Goal: Task Accomplishment & Management: Manage account settings

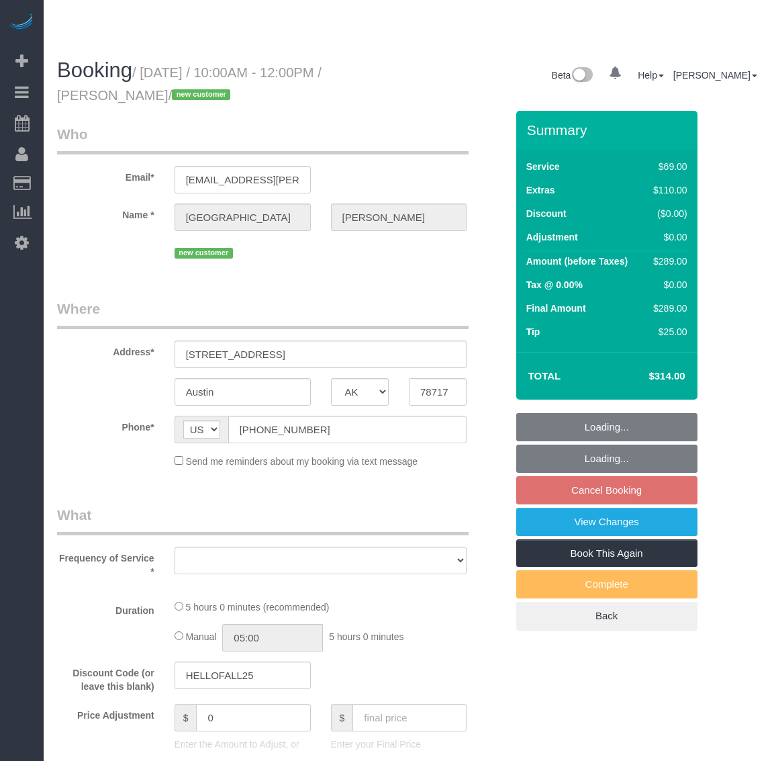
select select "[GEOGRAPHIC_DATA]"
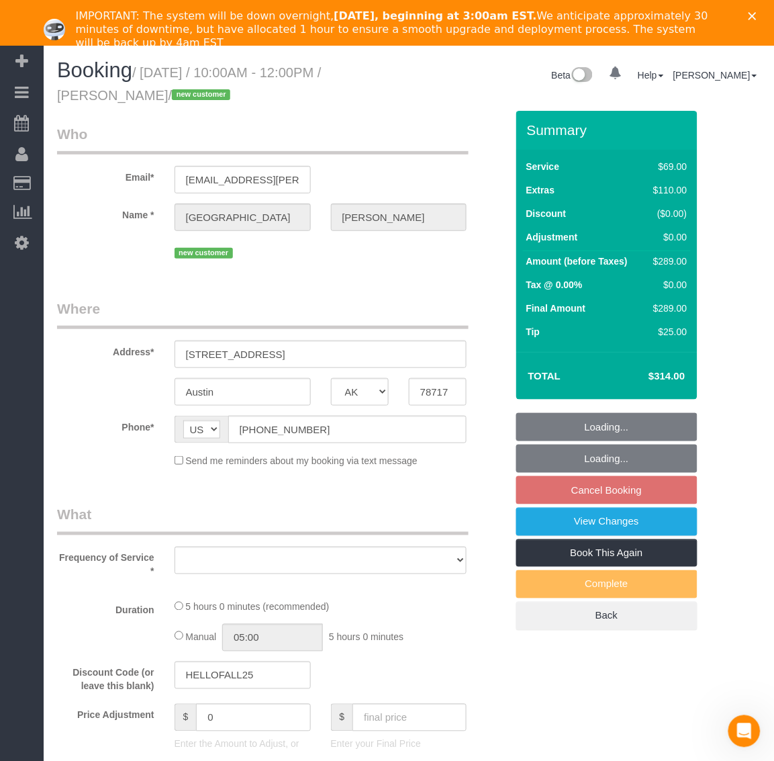
select select "object:20845"
select select "number:2"
select select "number:27"
select select "number:41"
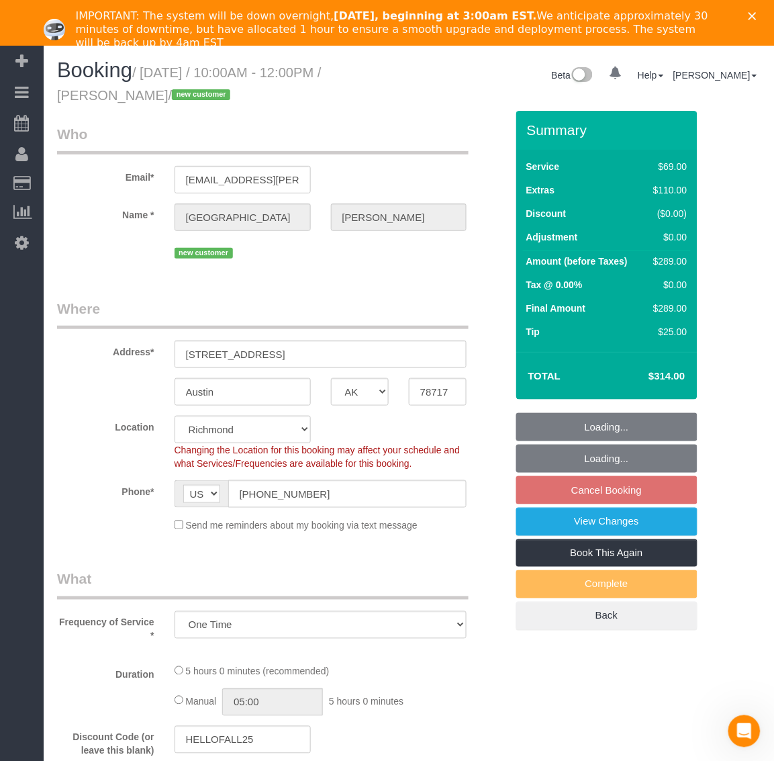
select select "object:20850"
select select "1001"
select select "2"
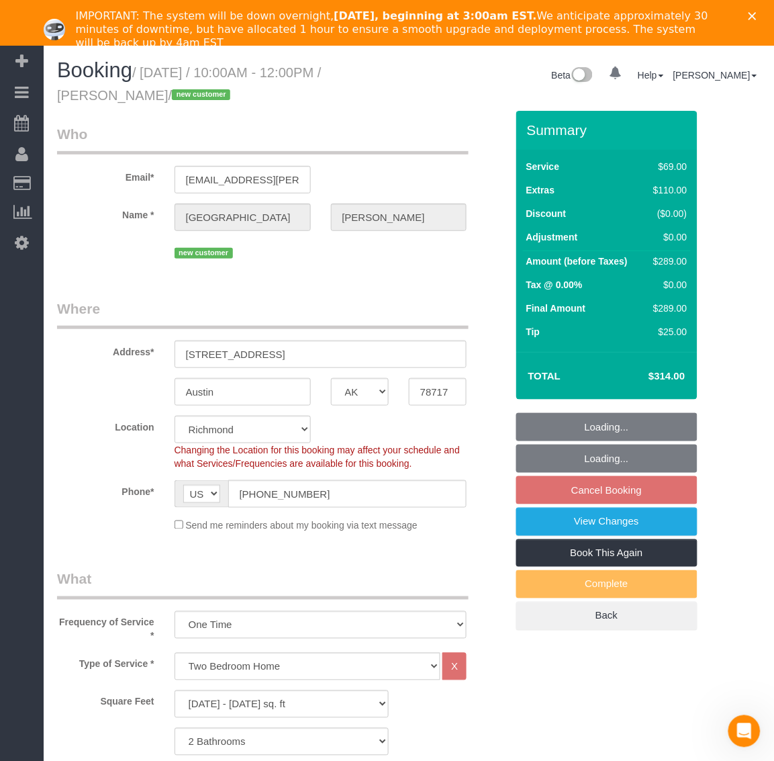
select select "1001"
select select "2"
select select "spot246"
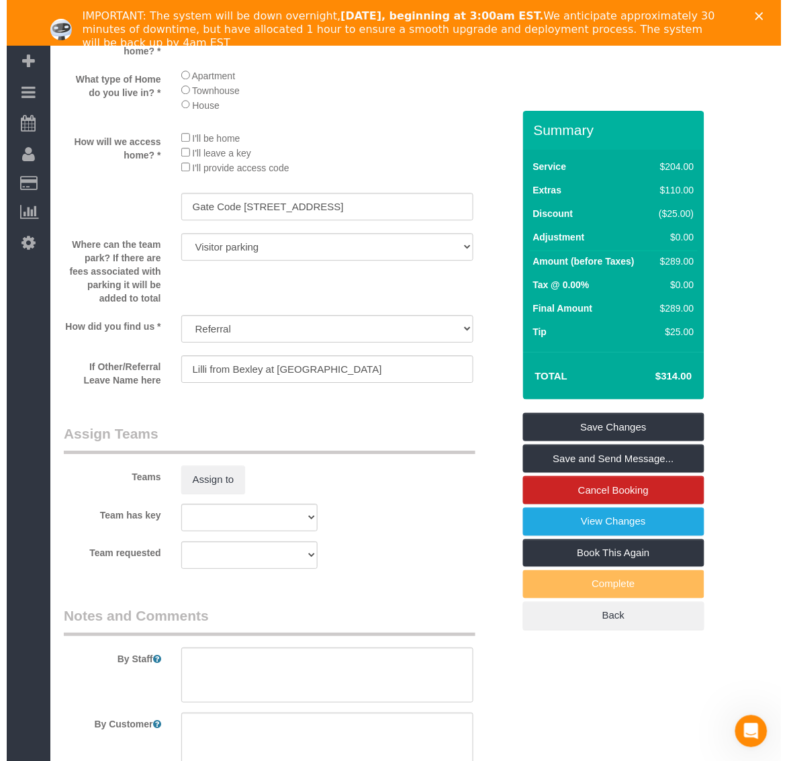
scroll to position [1678, 0]
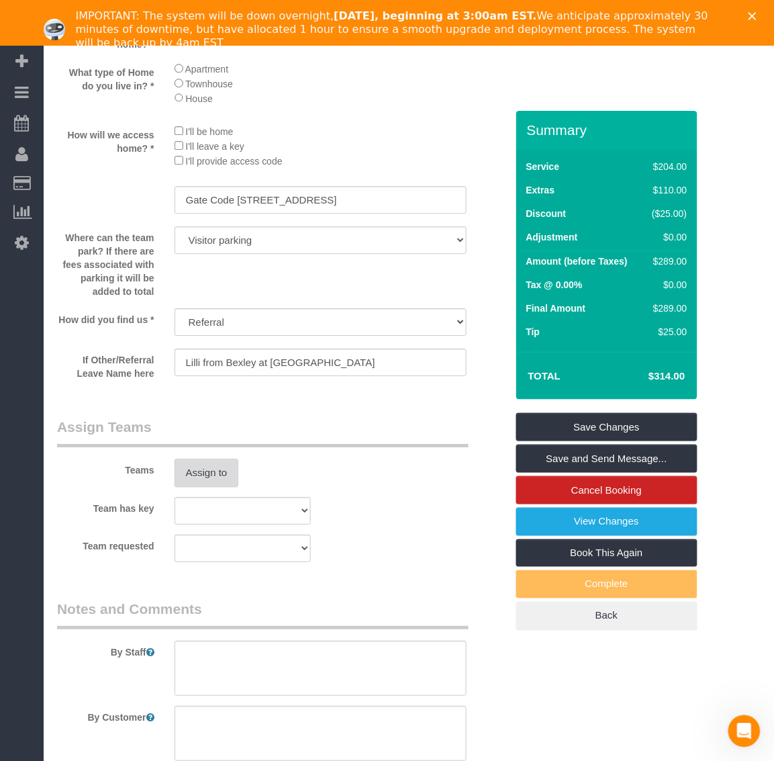
click at [207, 477] on button "Assign to" at bounding box center [207, 473] width 64 height 28
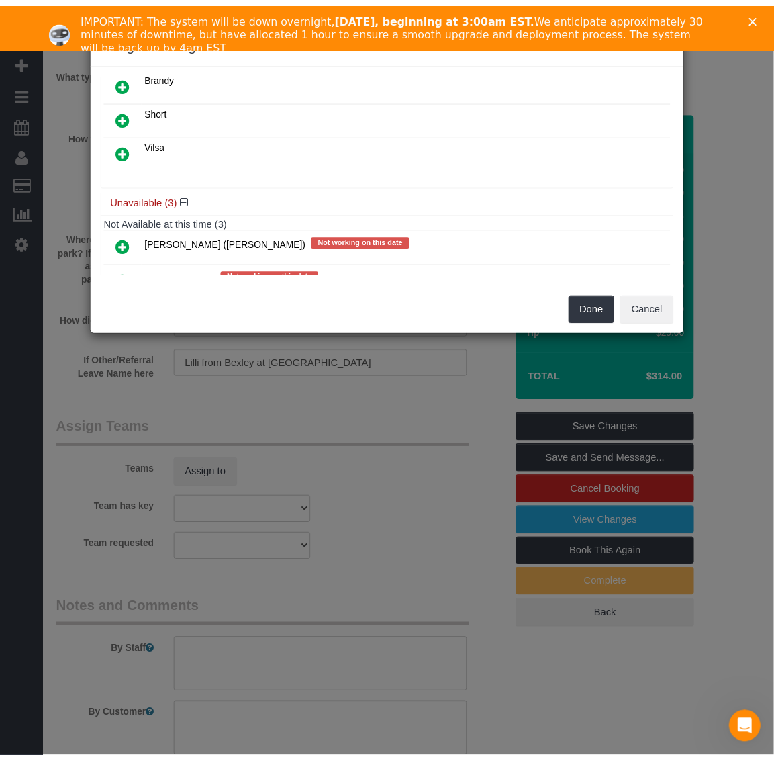
scroll to position [0, 0]
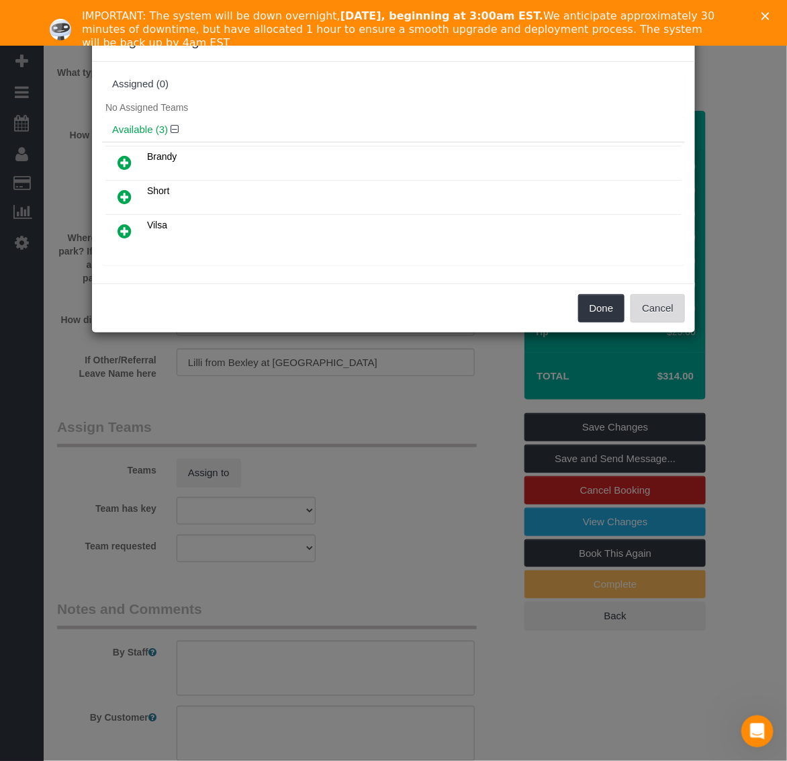
click at [655, 299] on button "Cancel" at bounding box center [657, 308] width 54 height 28
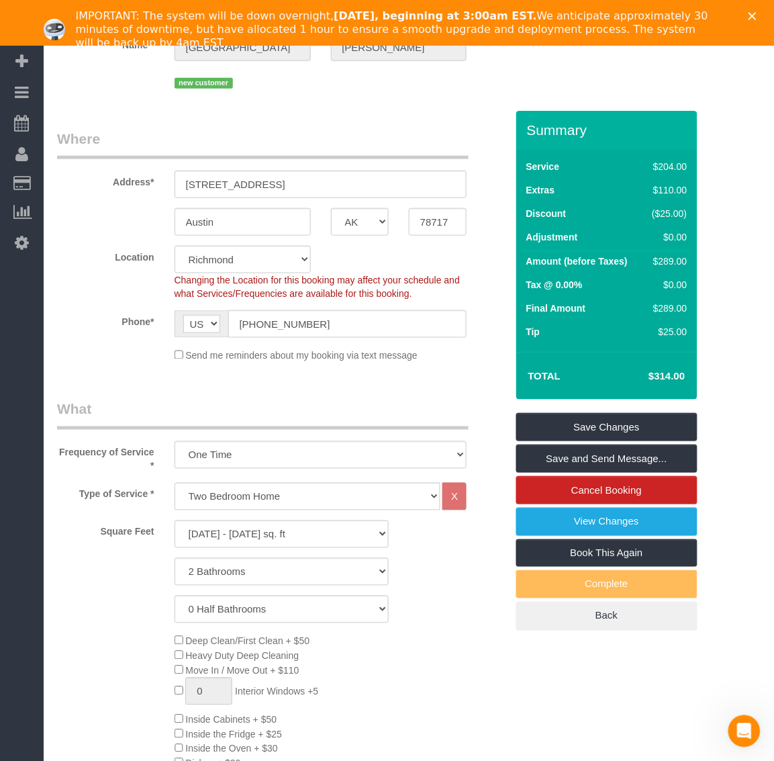
scroll to position [168, 0]
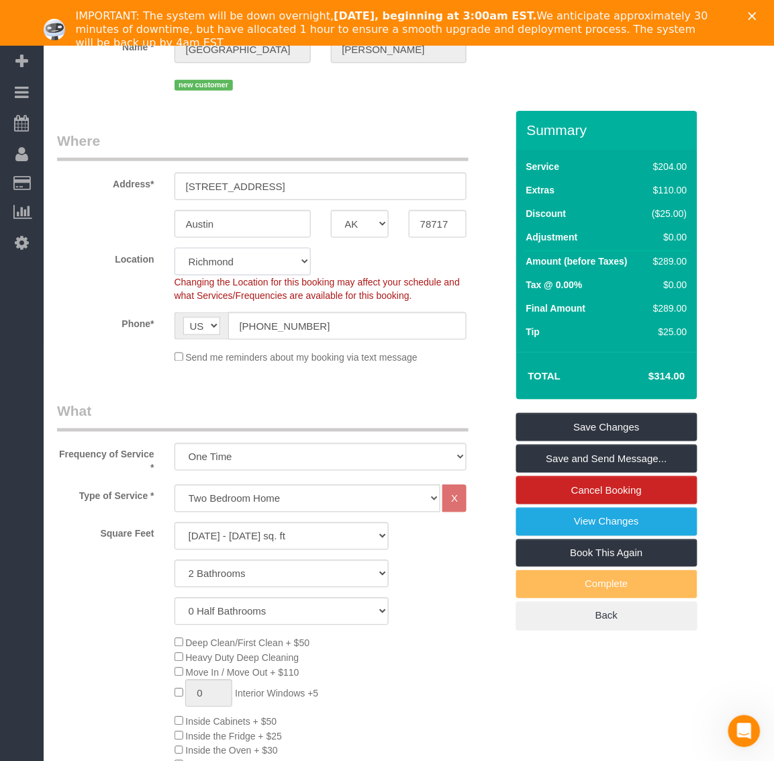
click at [226, 267] on select "Richmond [GEOGRAPHIC_DATA]" at bounding box center [243, 262] width 136 height 28
select select "67"
click at [175, 248] on select "Richmond [GEOGRAPHIC_DATA]" at bounding box center [243, 262] width 136 height 28
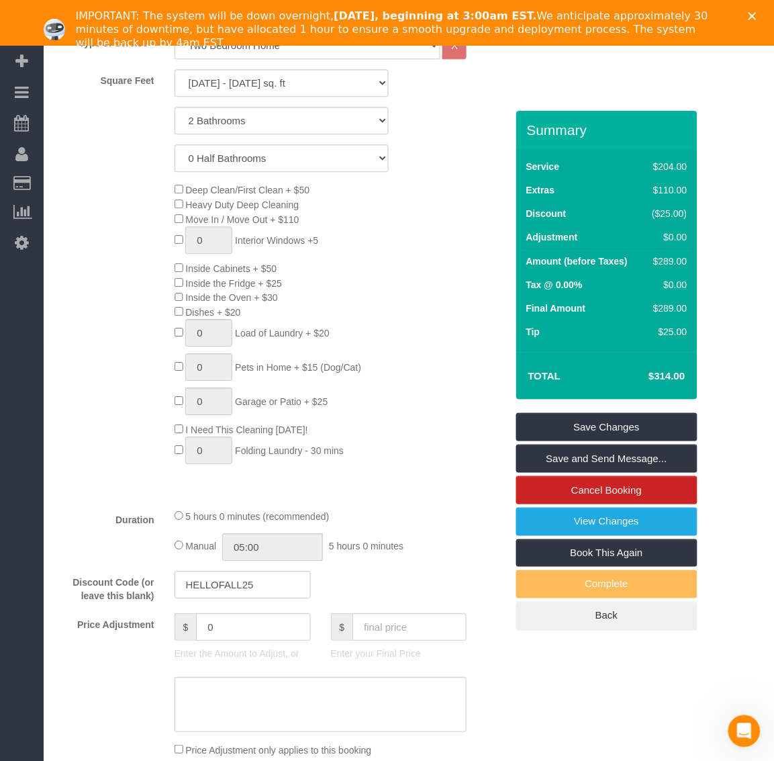
select select "object:21318"
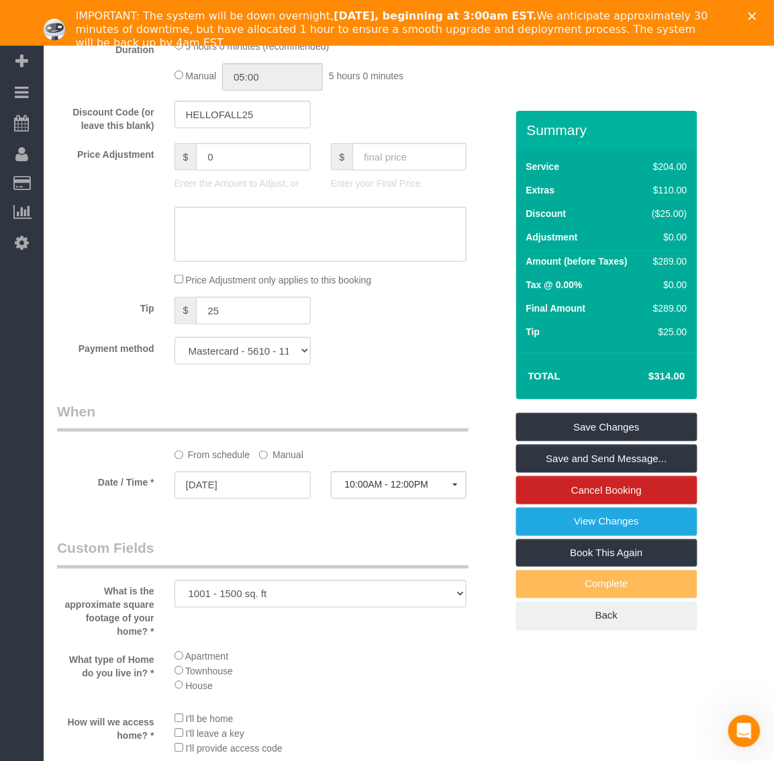
select select "spot267"
select select "1001"
select select "2"
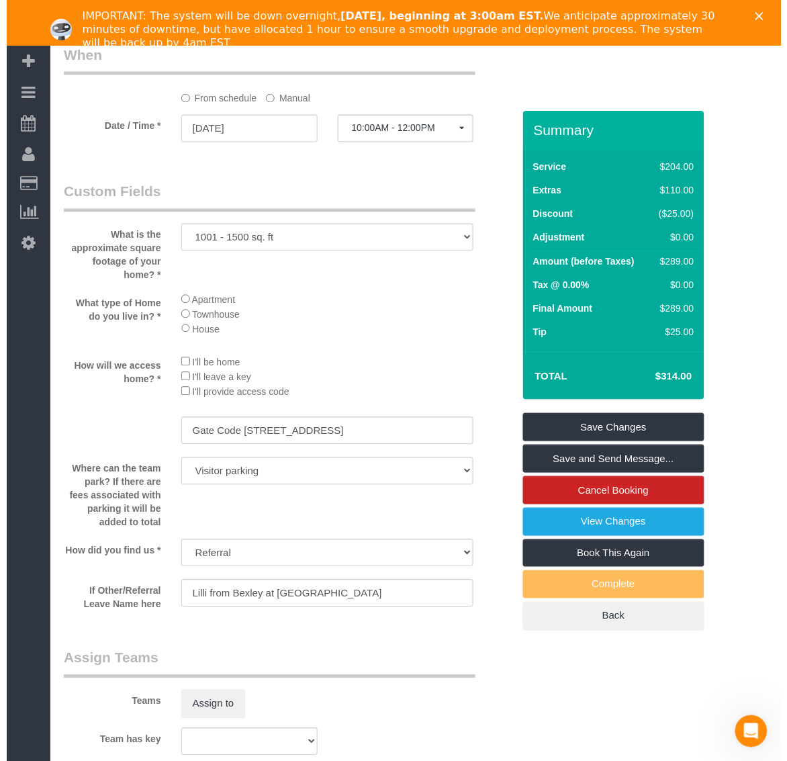
scroll to position [1762, 0]
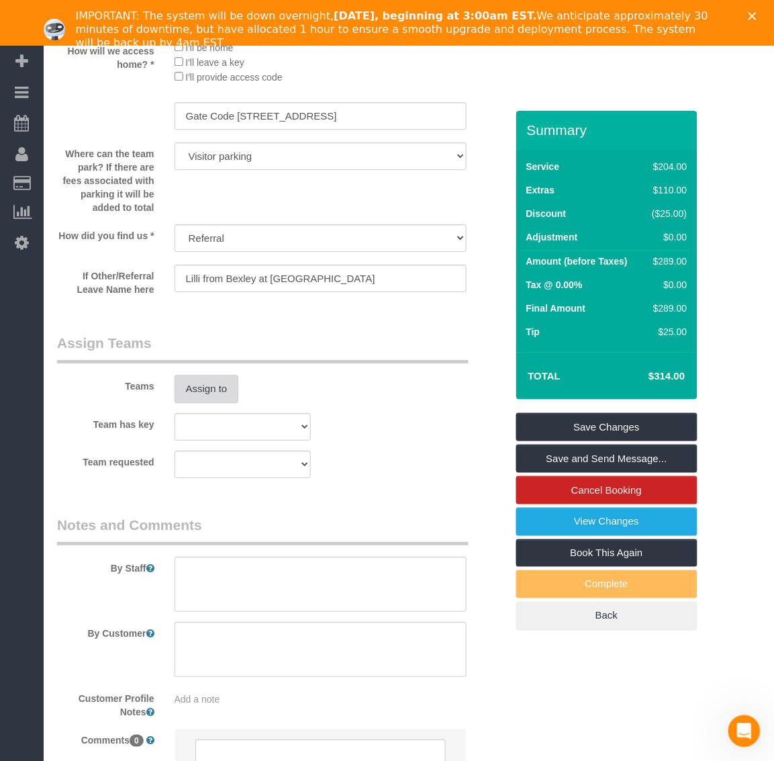
click at [209, 391] on button "Assign to" at bounding box center [207, 389] width 64 height 28
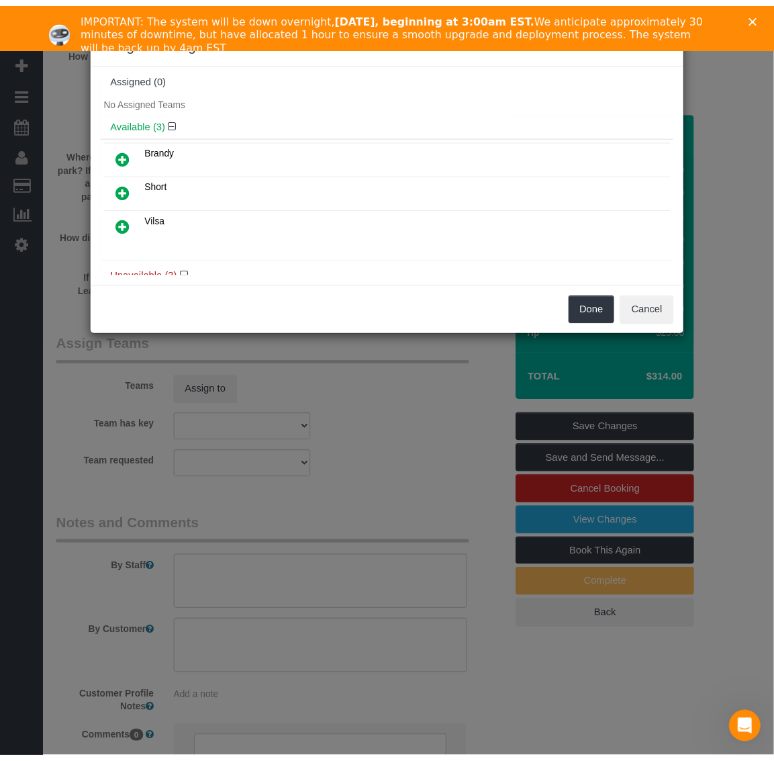
scroll to position [0, 0]
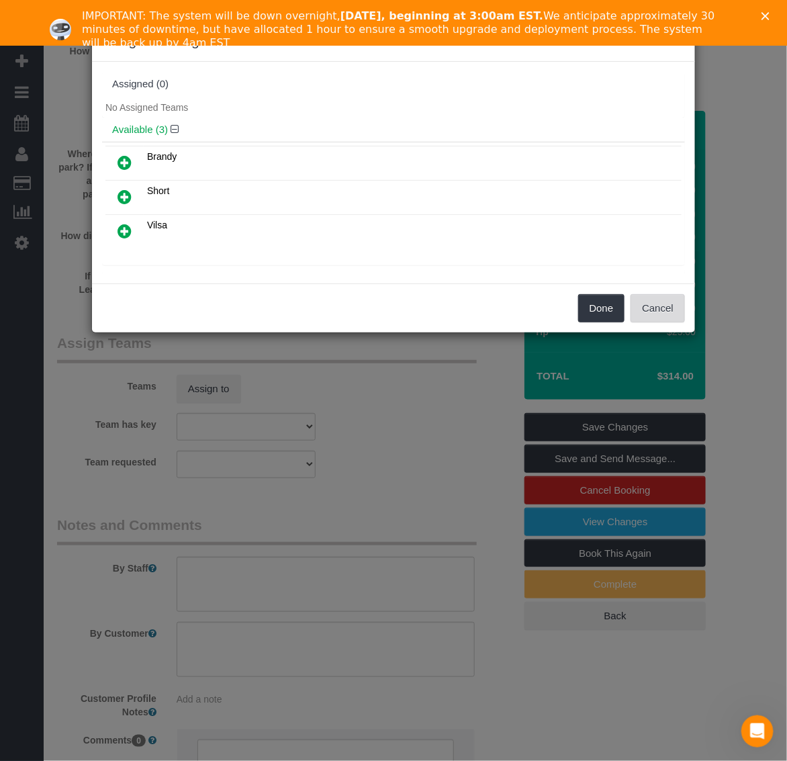
click at [673, 316] on button "Cancel" at bounding box center [657, 308] width 54 height 28
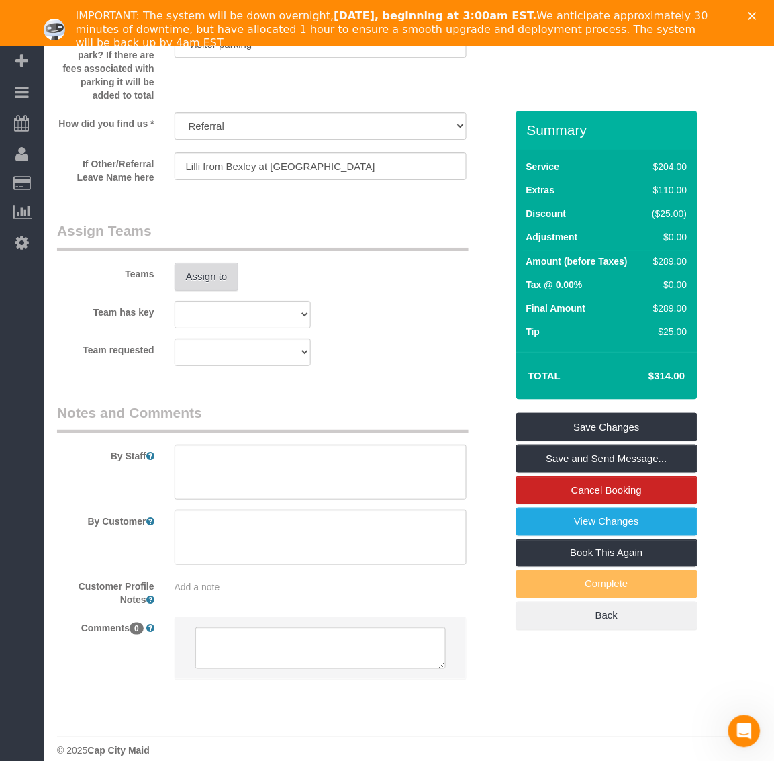
scroll to position [1893, 0]
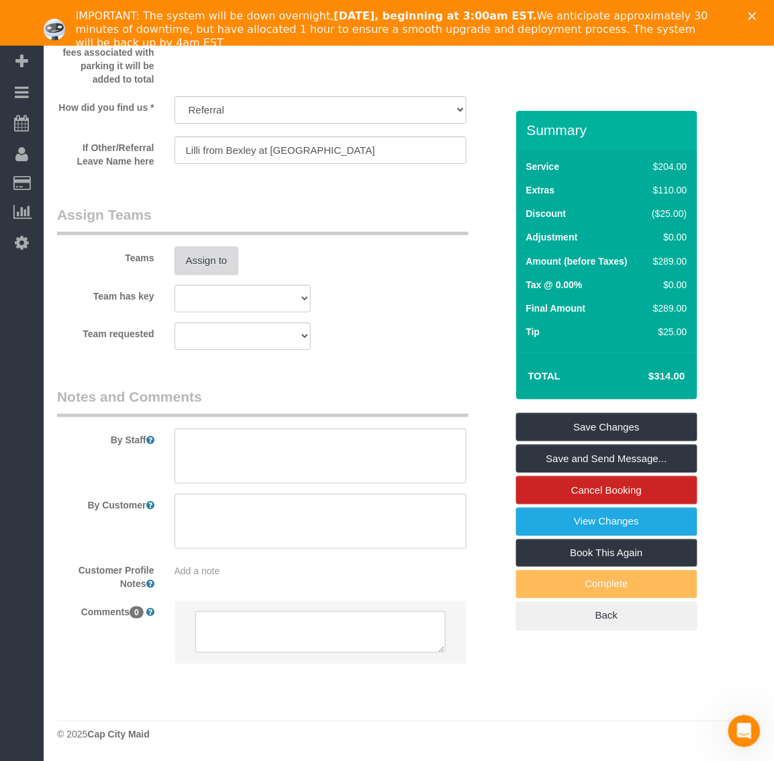
click at [213, 262] on button "Assign to" at bounding box center [207, 260] width 64 height 28
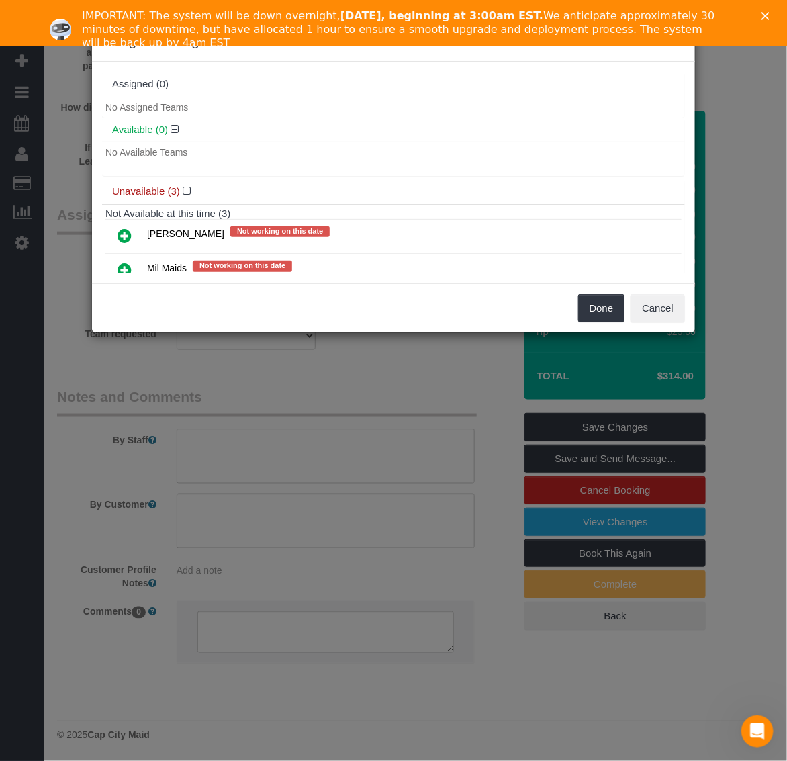
click at [119, 235] on icon at bounding box center [124, 236] width 14 height 16
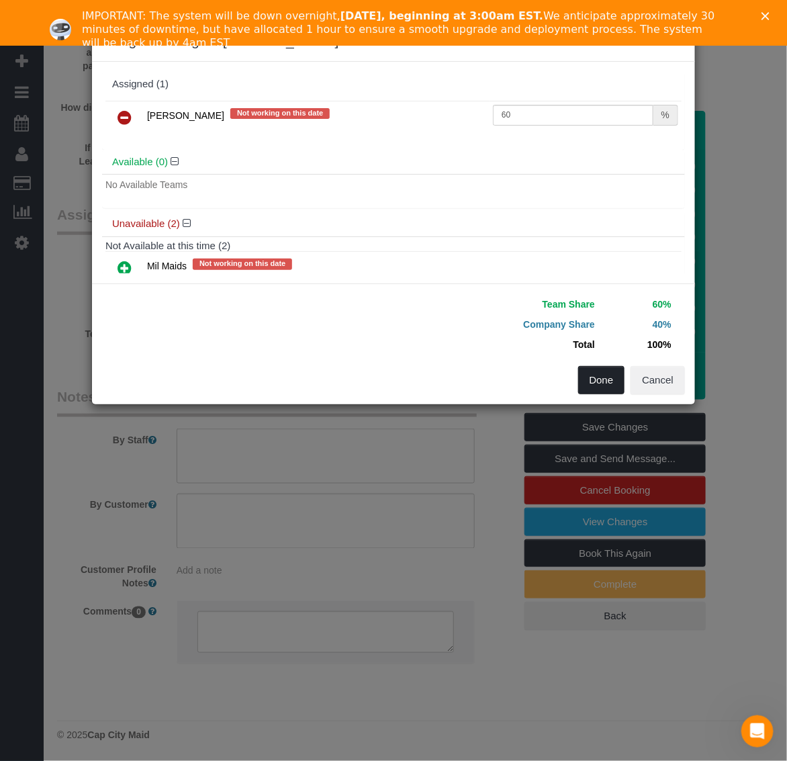
click at [601, 377] on button "Done" at bounding box center [601, 380] width 47 height 28
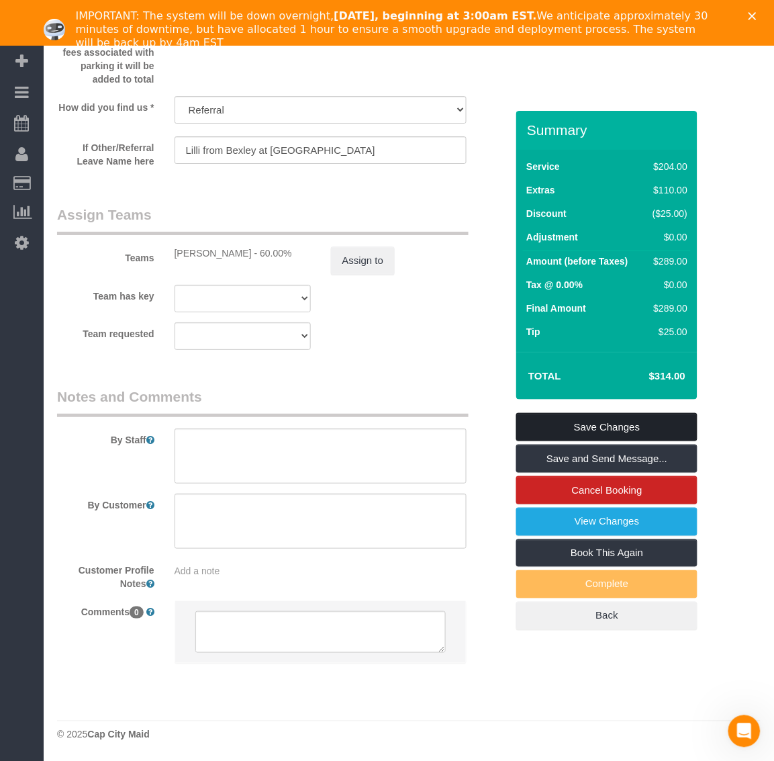
click at [612, 422] on link "Save Changes" at bounding box center [606, 427] width 181 height 28
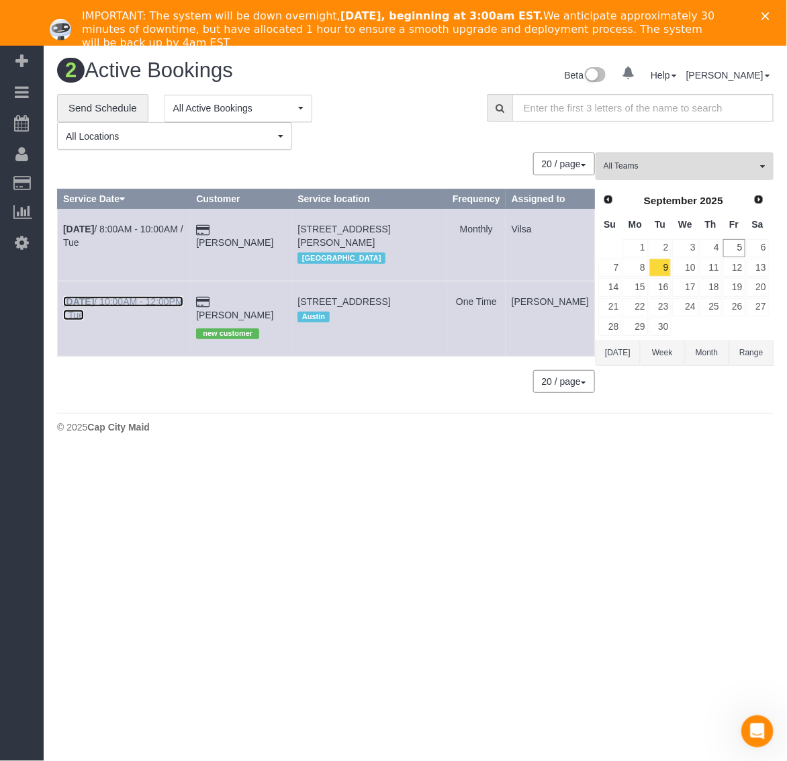
click at [79, 307] on b "[DATE]" at bounding box center [78, 301] width 31 height 11
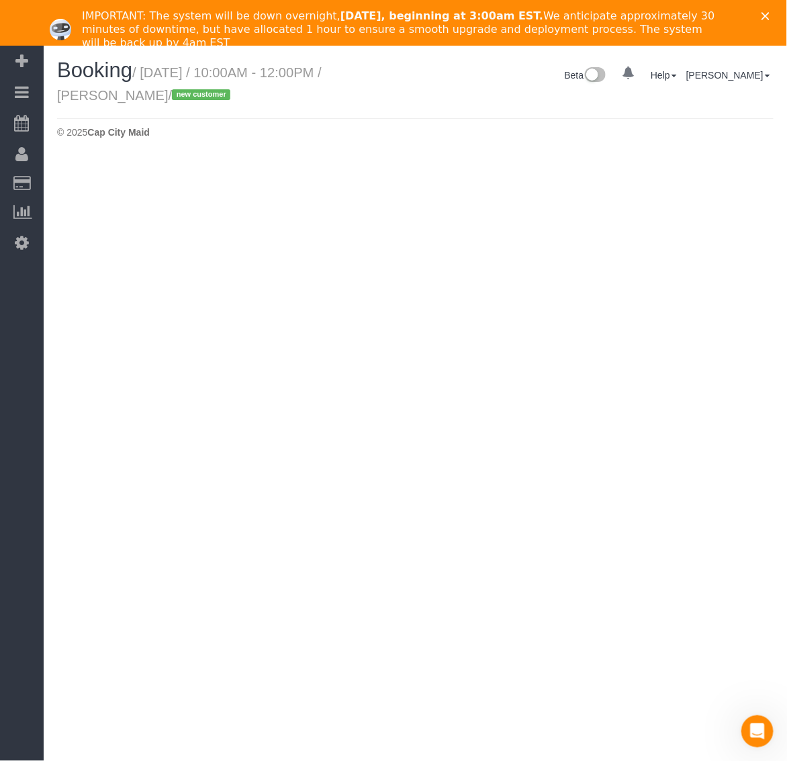
select select "[GEOGRAPHIC_DATA]"
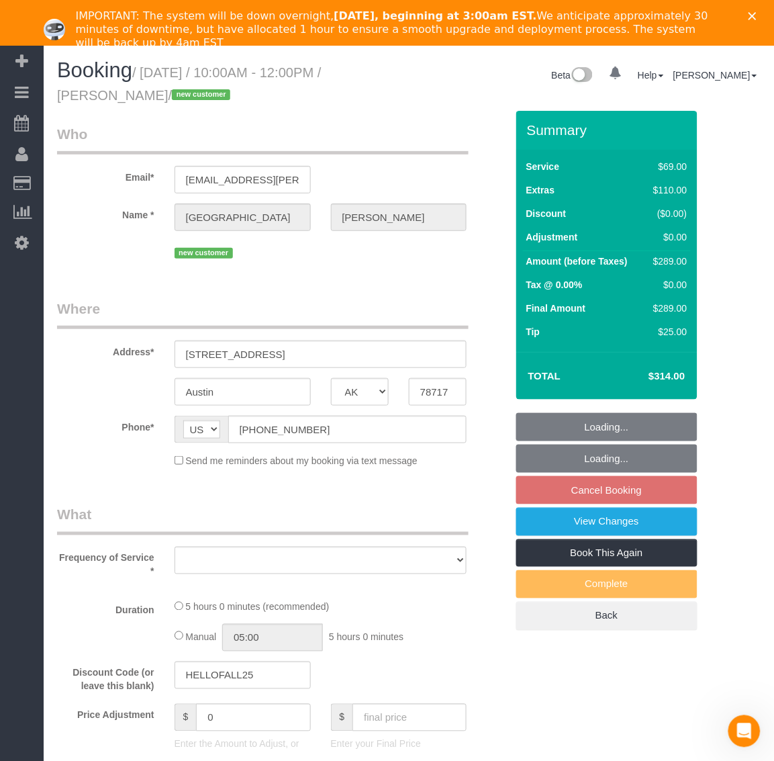
select select "string:fspay-05dfb136-b1ed-40b2-a5b4-d5e8fa7b0809"
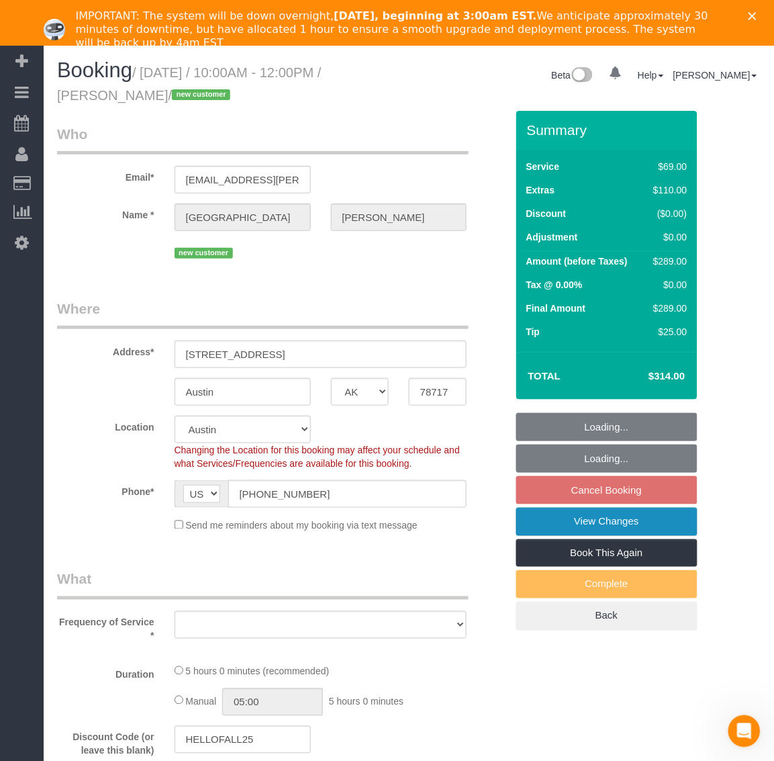
select select "object:22169"
select select "spot312"
select select "number:2"
select select "number:27"
select select "number:41"
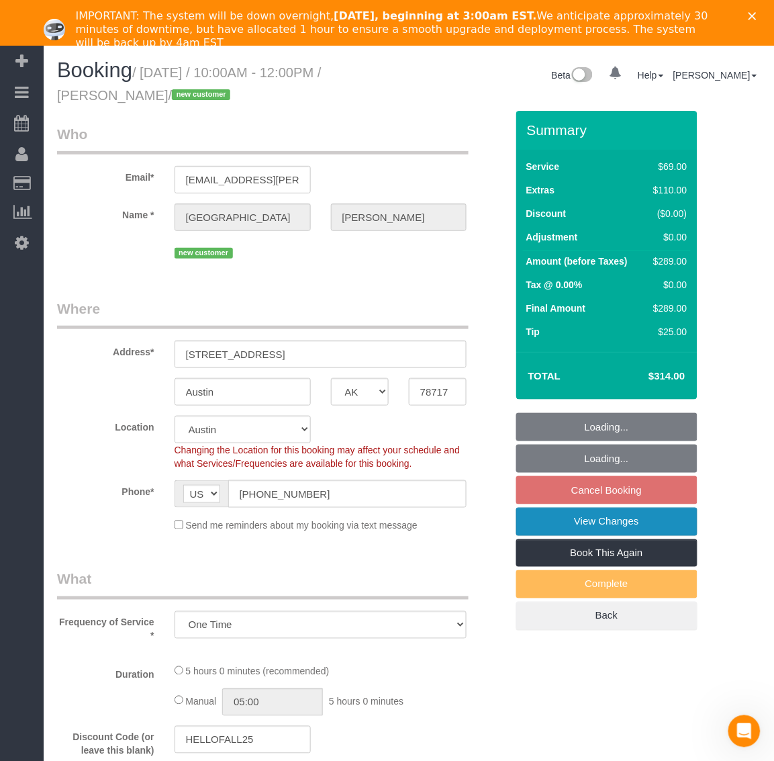
select select "object:22522"
select select "1001"
select select "2"
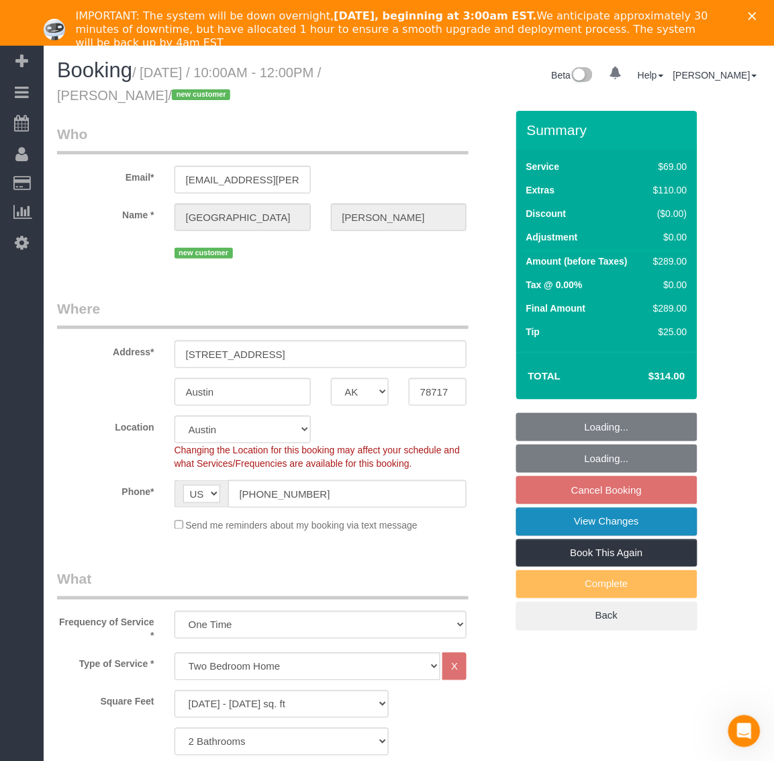
select select "1001"
select select "2"
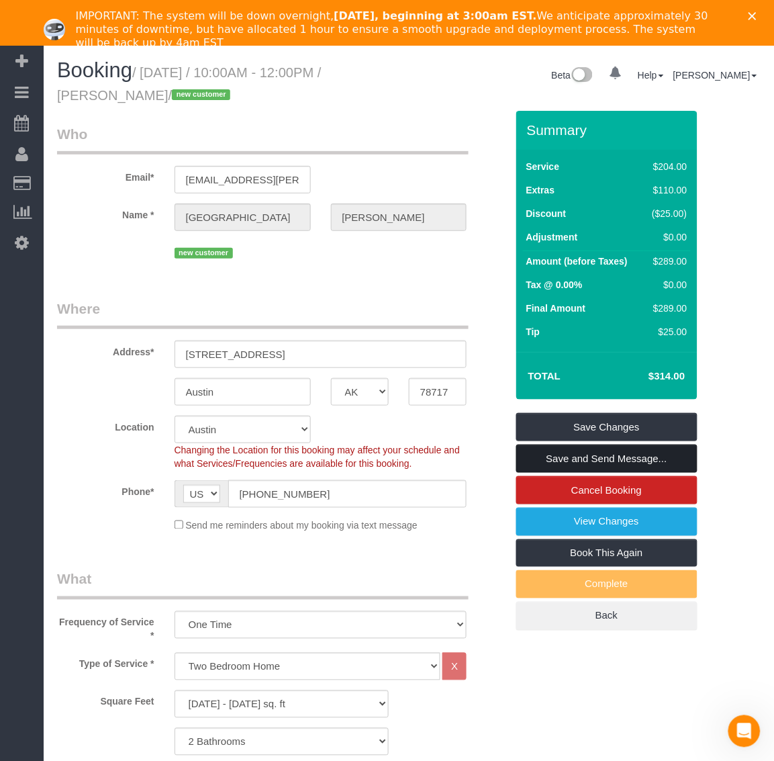
click at [612, 450] on link "Save and Send Message..." at bounding box center [606, 458] width 181 height 28
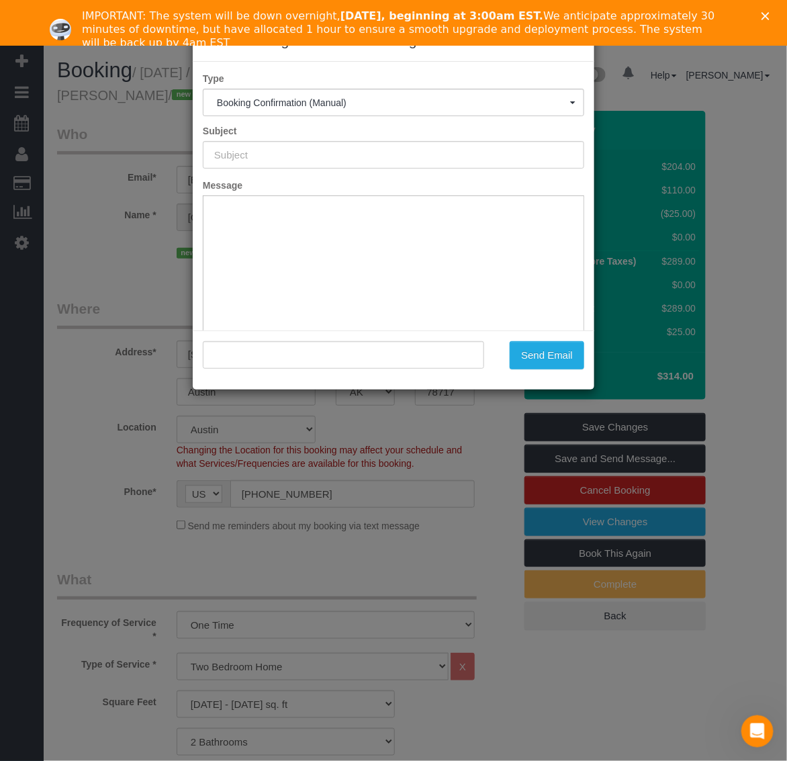
type input "Booking Confirmed!"
type input ""[PERSON_NAME]" <[EMAIL_ADDRESS][PERSON_NAME][DOMAIN_NAME]>"
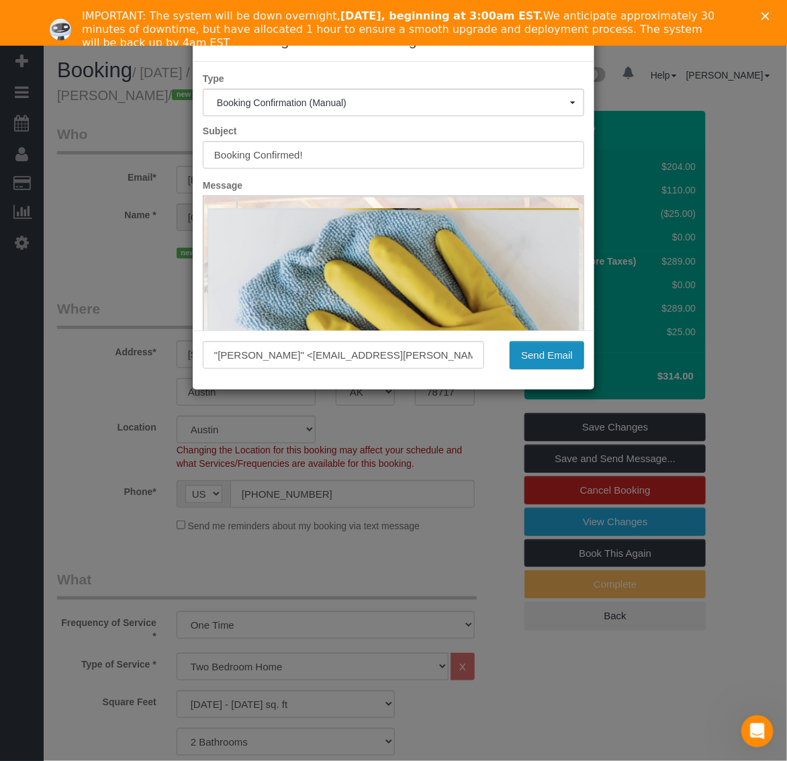
click at [551, 357] on button "Send Email" at bounding box center [547, 355] width 75 height 28
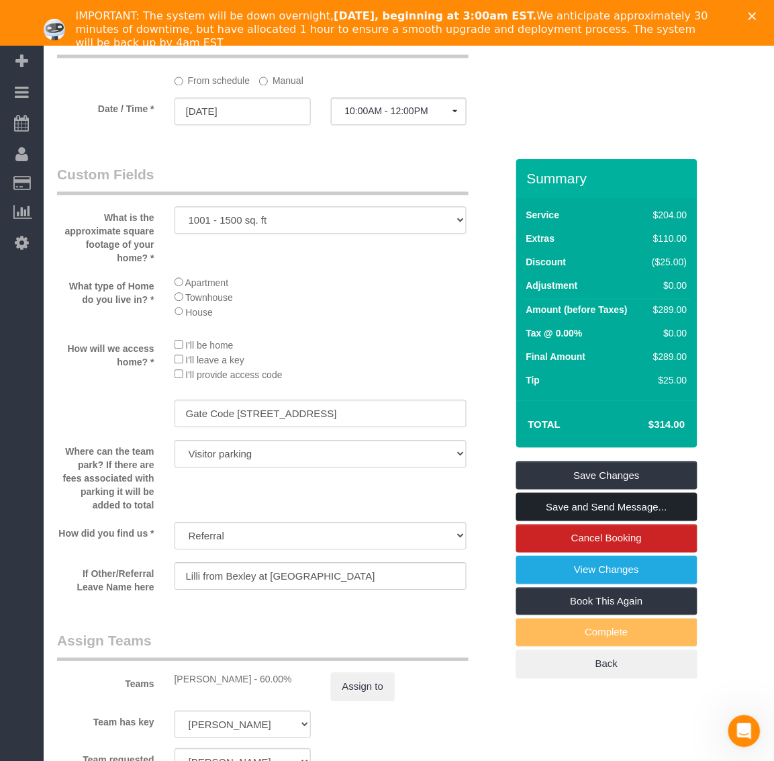
scroll to position [1594, 0]
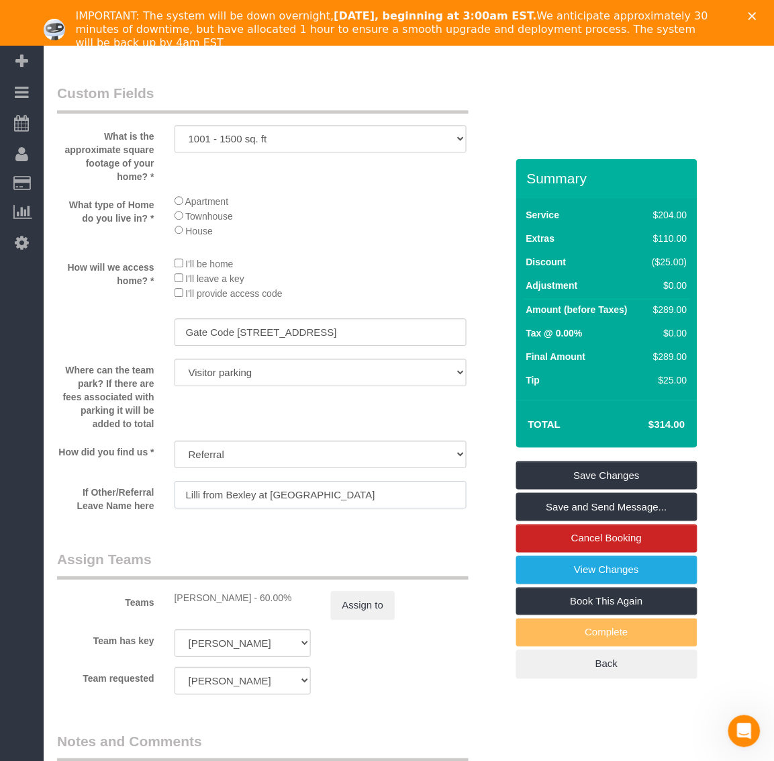
drag, startPoint x: 185, startPoint y: 495, endPoint x: 337, endPoint y: 495, distance: 151.7
click at [336, 495] on input "Lilli from Bexley at [GEOGRAPHIC_DATA]" at bounding box center [321, 495] width 293 height 28
click at [270, 502] on input "Lilli from Bexley at [GEOGRAPHIC_DATA]" at bounding box center [321, 495] width 293 height 28
click at [260, 495] on input "Lilli from Bexley at [GEOGRAPHIC_DATA]" at bounding box center [321, 495] width 293 height 28
drag, startPoint x: 303, startPoint y: 497, endPoint x: 171, endPoint y: 491, distance: 132.4
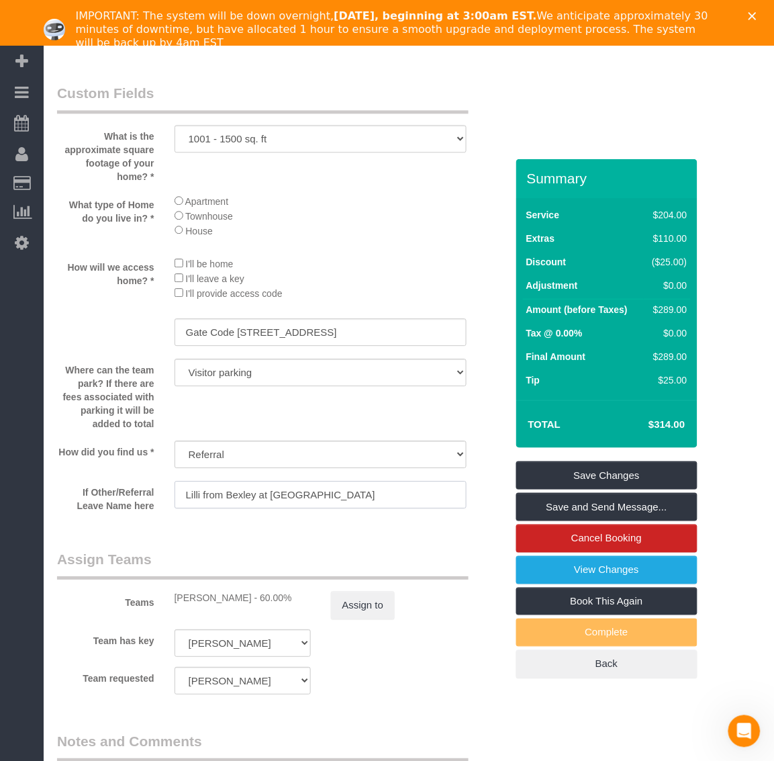
click at [165, 497] on div "Lilli from Bexley at [GEOGRAPHIC_DATA]" at bounding box center [320, 496] width 313 height 30
click at [192, 492] on input "Lilli from Bexley at [GEOGRAPHIC_DATA]" at bounding box center [321, 495] width 293 height 28
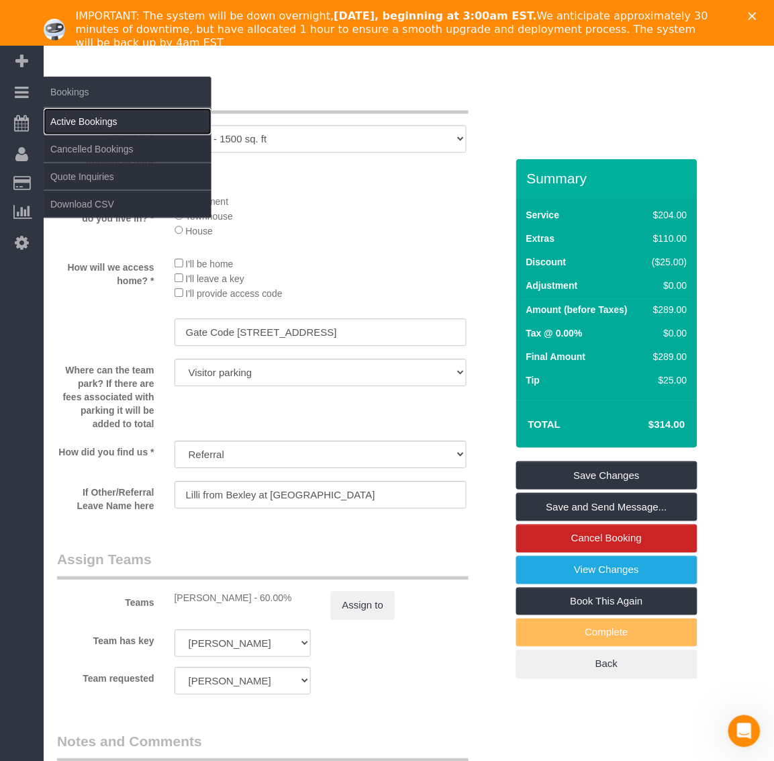
click at [68, 119] on link "Active Bookings" at bounding box center [128, 121] width 168 height 27
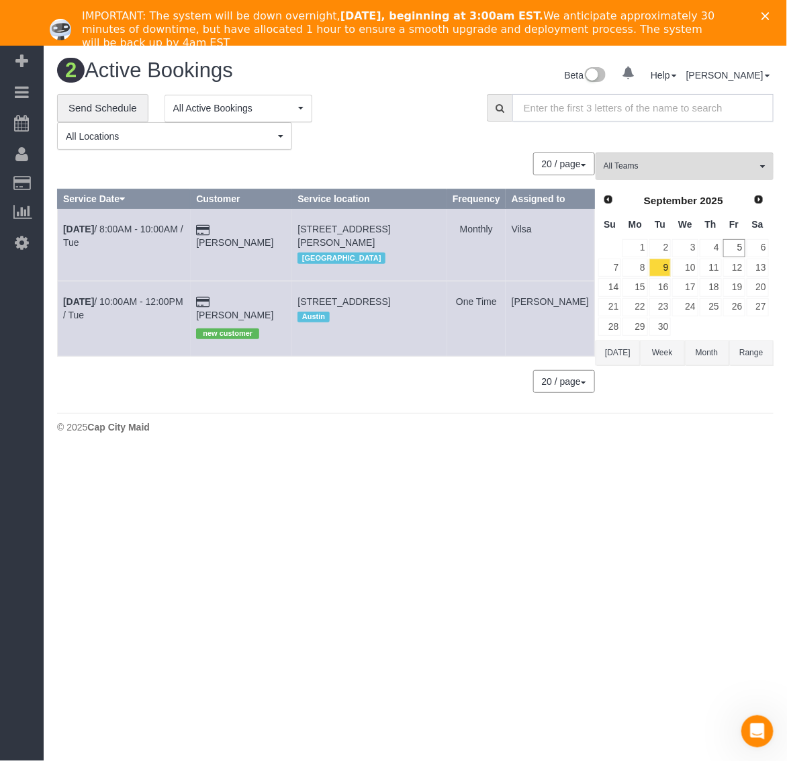
click at [626, 101] on input "text" at bounding box center [642, 108] width 261 height 28
paste input "Lilli"
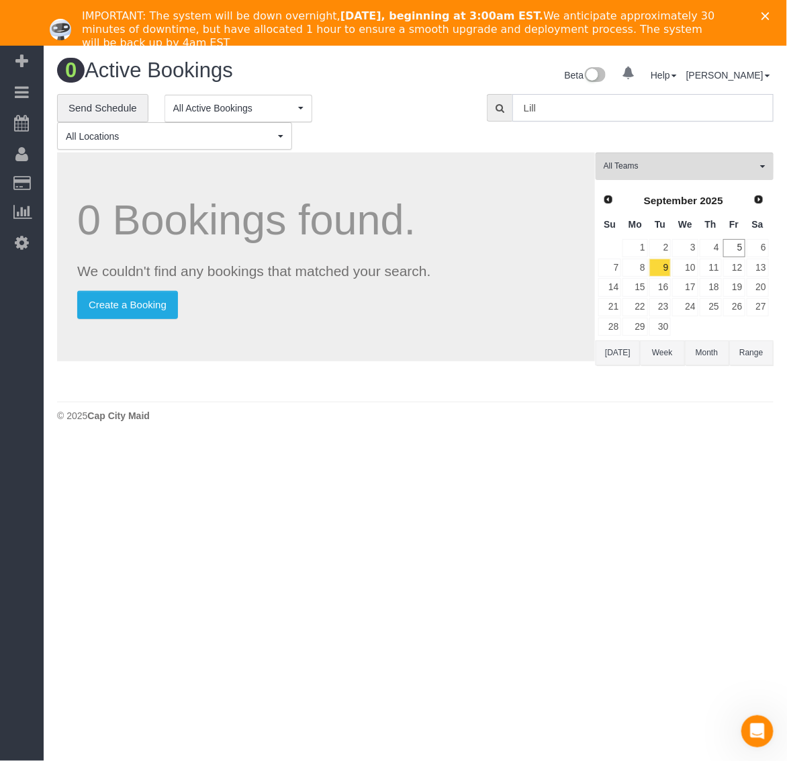
type input "Lill"
click at [666, 276] on link "9" at bounding box center [660, 267] width 22 height 18
click at [660, 265] on link "9" at bounding box center [660, 267] width 22 height 18
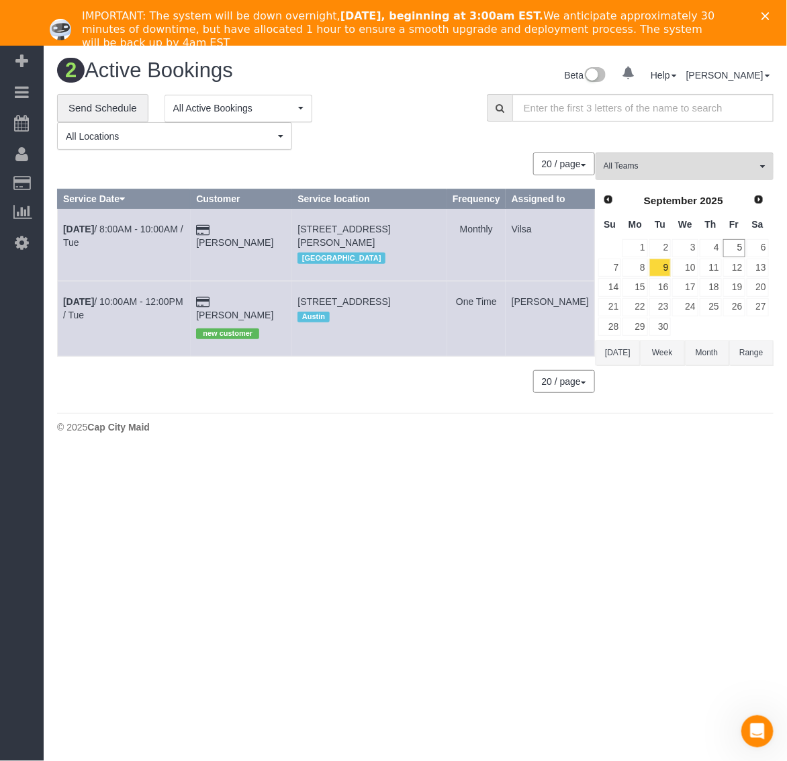
drag, startPoint x: 307, startPoint y: 305, endPoint x: 430, endPoint y: 326, distance: 124.6
click at [428, 323] on tr "[DATE] 10:00AM - 12:00PM / Tue [PERSON_NAME] new customer [STREET_ADDRESS] [GEO…" at bounding box center [326, 318] width 537 height 75
click at [430, 332] on td "[STREET_ADDRESS] [GEOGRAPHIC_DATA]" at bounding box center [369, 318] width 155 height 75
drag, startPoint x: 424, startPoint y: 330, endPoint x: 304, endPoint y: 316, distance: 120.3
click at [304, 316] on td "[STREET_ADDRESS] [GEOGRAPHIC_DATA]" at bounding box center [369, 318] width 155 height 75
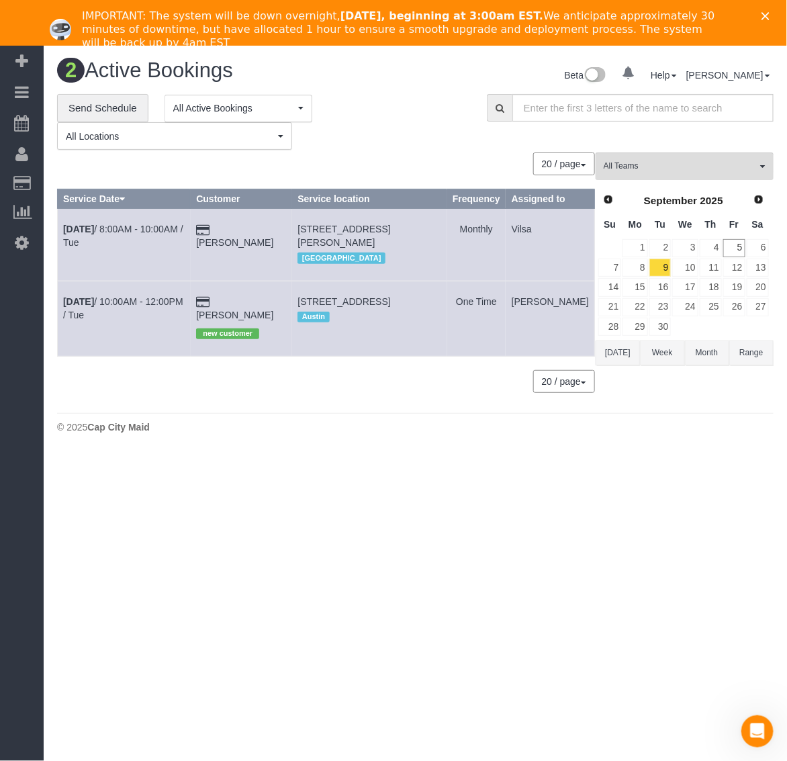
copy span "[STREET_ADDRESS]"
drag, startPoint x: 259, startPoint y: 328, endPoint x: 237, endPoint y: 314, distance: 26.3
click at [237, 314] on td "[PERSON_NAME] new customer" at bounding box center [241, 318] width 101 height 75
copy link "[PERSON_NAME]"
click at [412, 440] on footer "© 2025 [GEOGRAPHIC_DATA]" at bounding box center [415, 426] width 716 height 27
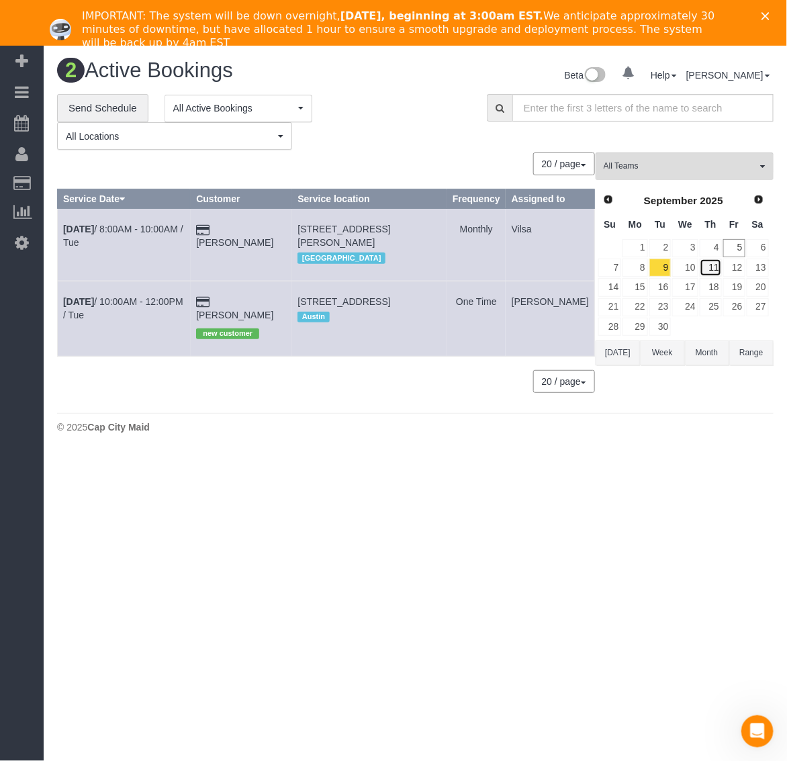
click at [700, 272] on link "11" at bounding box center [711, 267] width 22 height 18
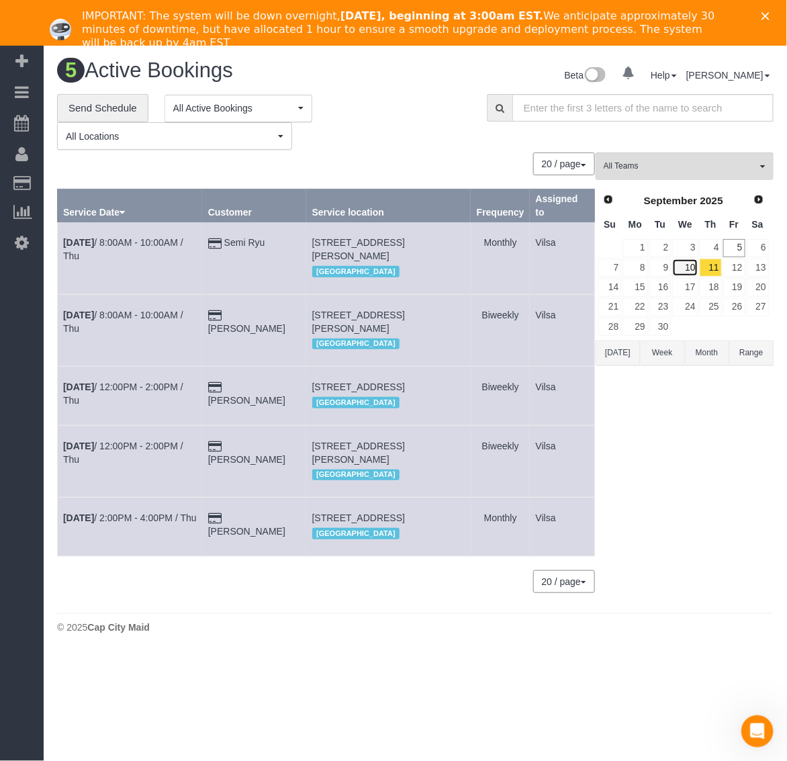
click at [675, 260] on link "10" at bounding box center [685, 267] width 26 height 18
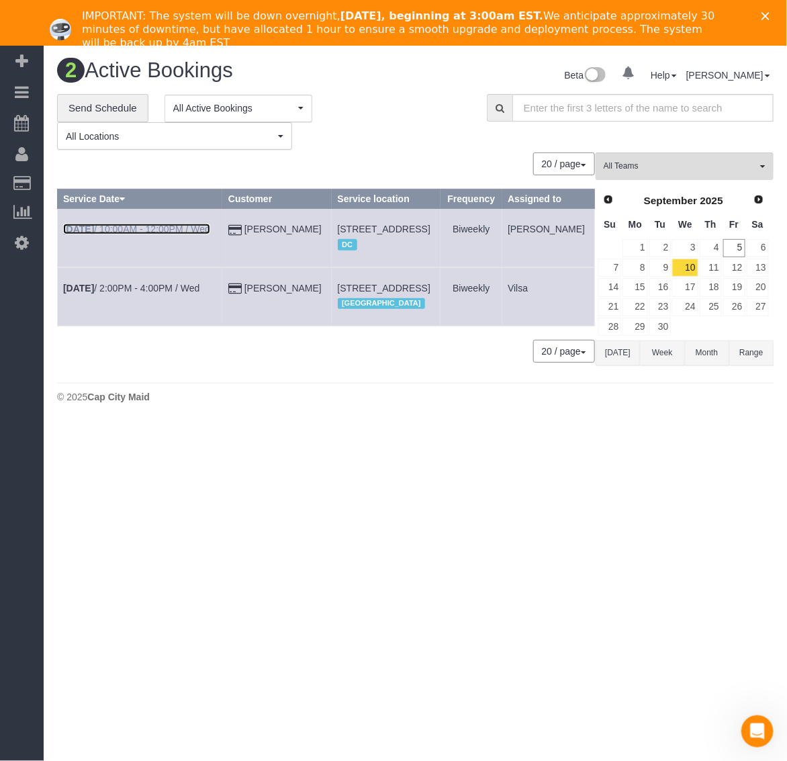
click at [91, 234] on b "[DATE]" at bounding box center [78, 229] width 31 height 11
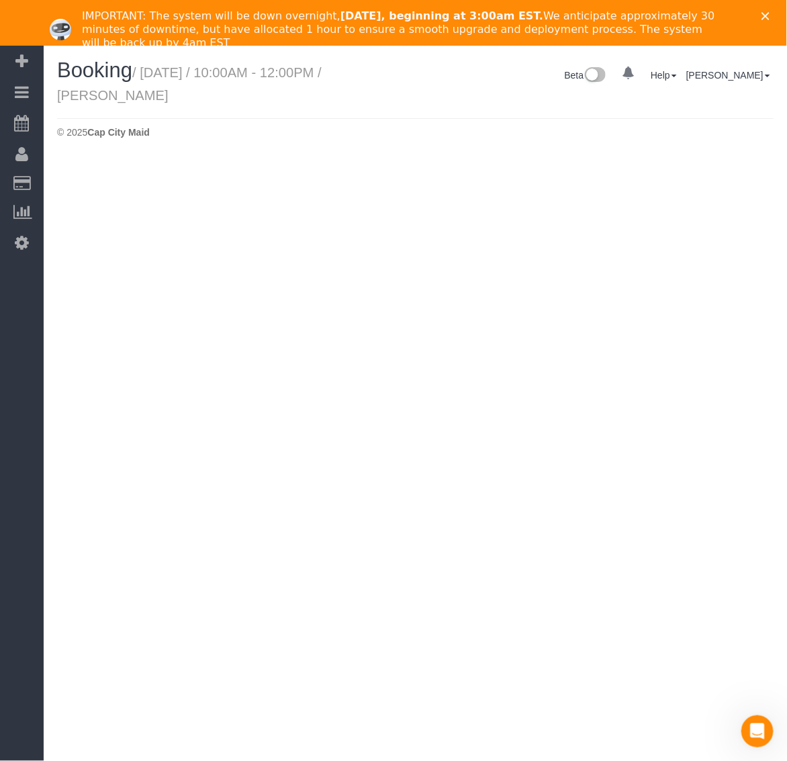
select select "VA"
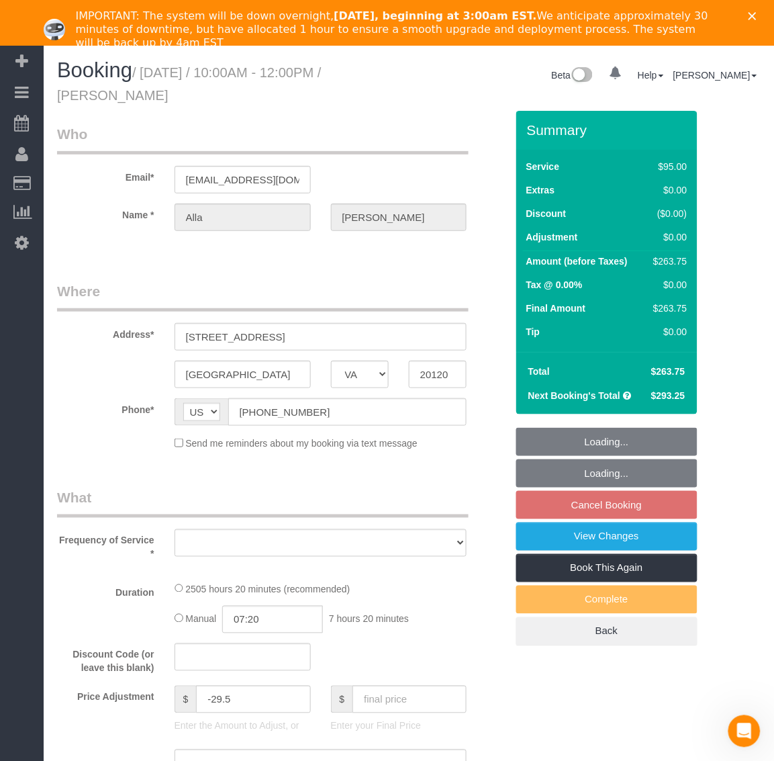
select select "string:fspay-199232cb-4e9d-4b0b-a1d1-a0eb648f9444"
select select "number:5"
select select "number:26"
select select "number:35"
select select "number:17"
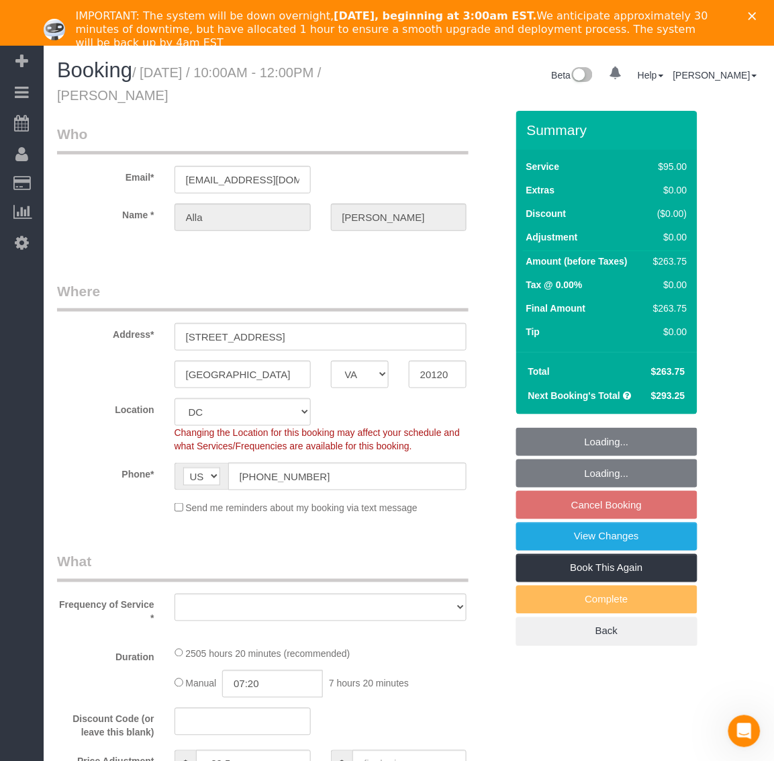
select select "object:23585"
select select "spot356"
select select "2501"
select select "2"
select select "1"
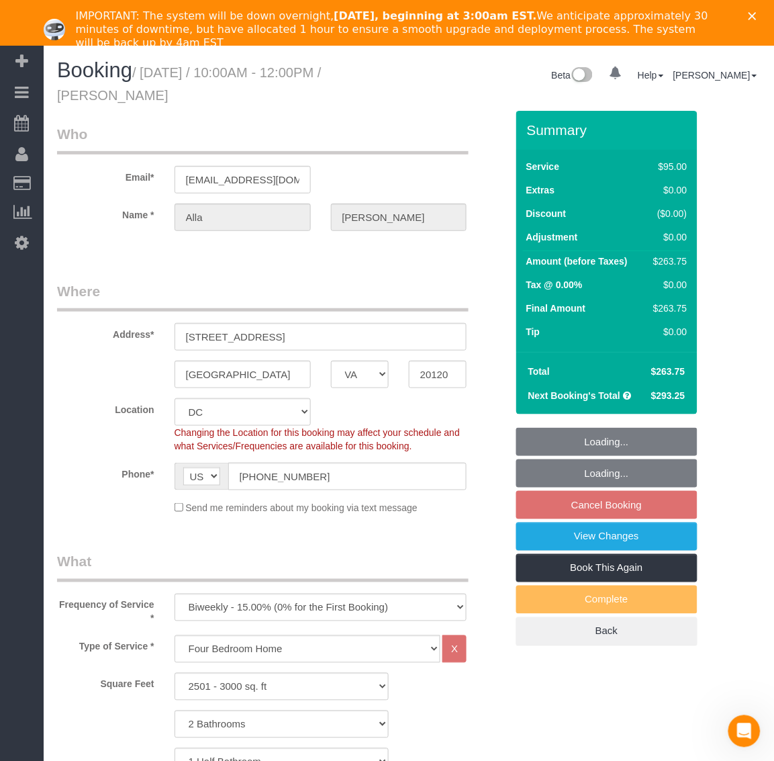
select select "object:23885"
select select "2501"
select select "2"
select select "1"
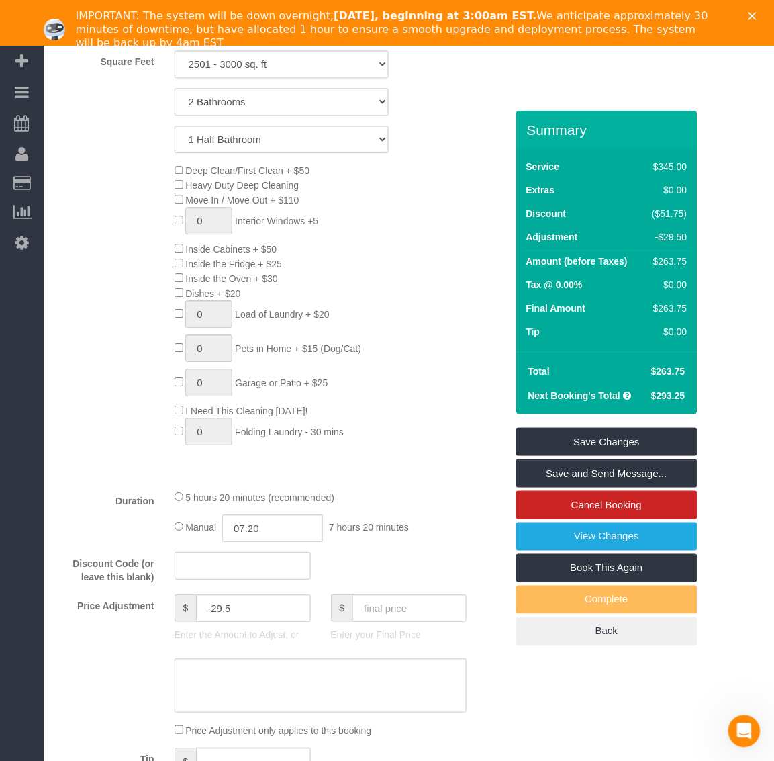
scroll to position [755, 0]
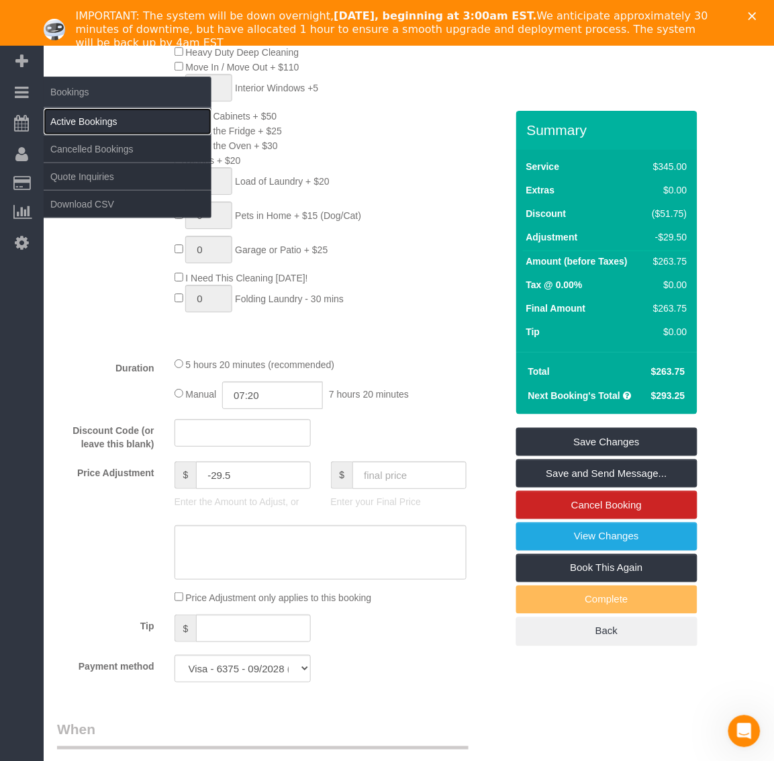
click at [95, 115] on link "Active Bookings" at bounding box center [128, 121] width 168 height 27
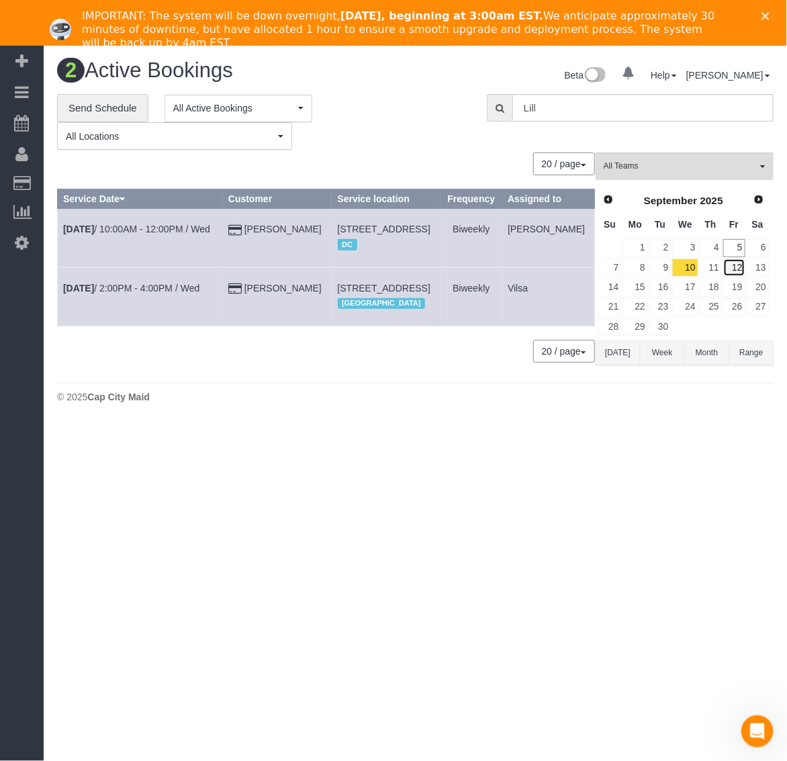
click at [735, 267] on link "12" at bounding box center [734, 267] width 22 height 18
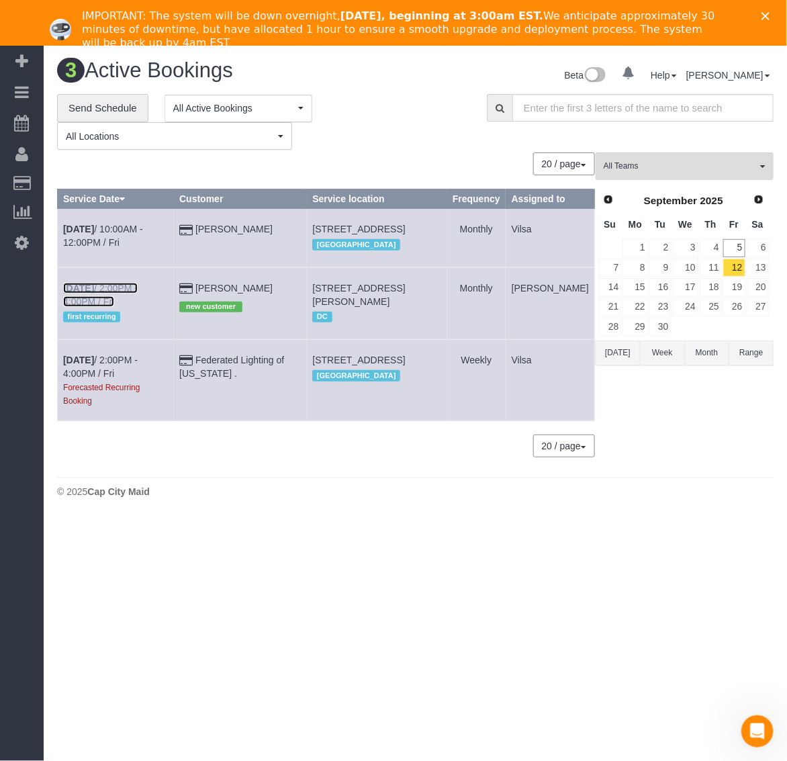
click at [67, 293] on b "[DATE]" at bounding box center [78, 288] width 31 height 11
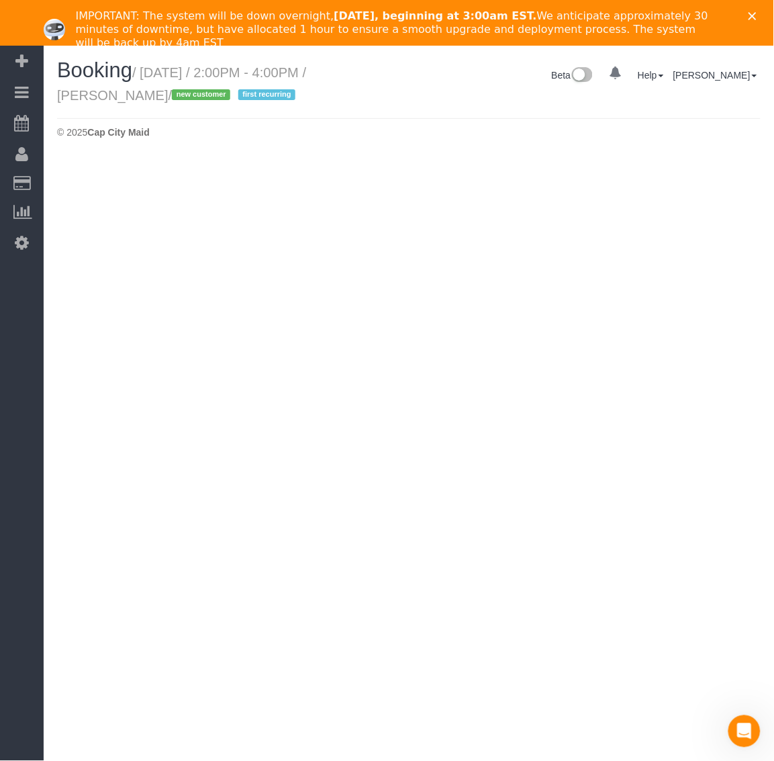
select select "VA"
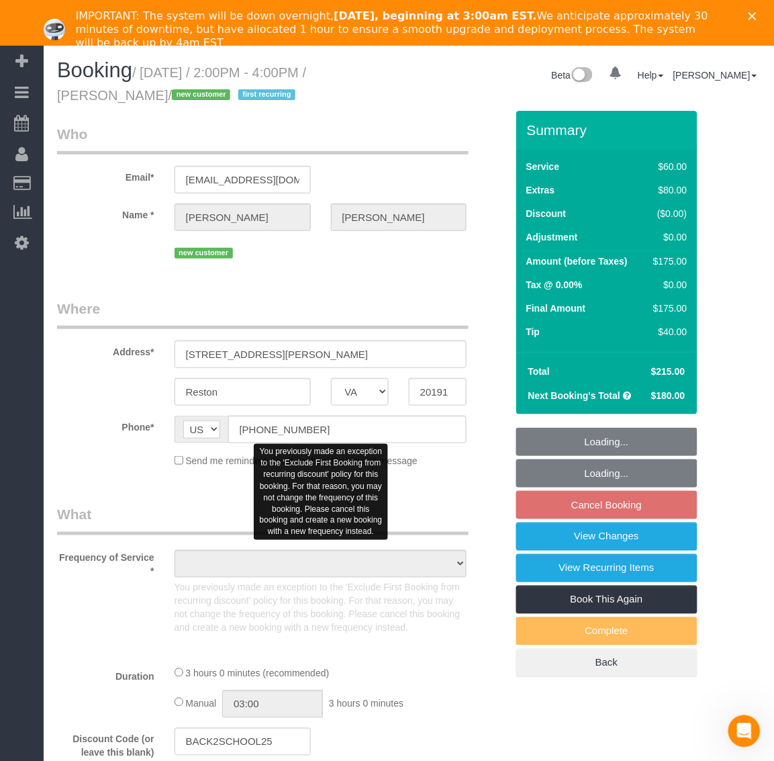
select select "string:fspay-25ce36c4-6527-4e61-9833-f67d63e3a11c"
select select "number:1"
select select "number:26"
select select "number:35"
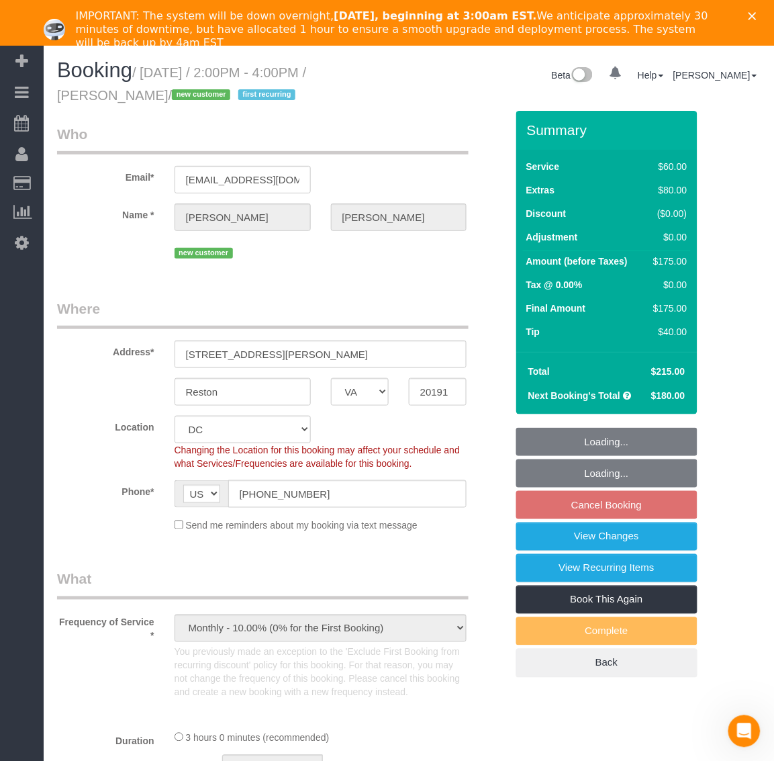
select select "object:24672"
select select "1"
select select "spot372"
select select "object:24876"
select select "1"
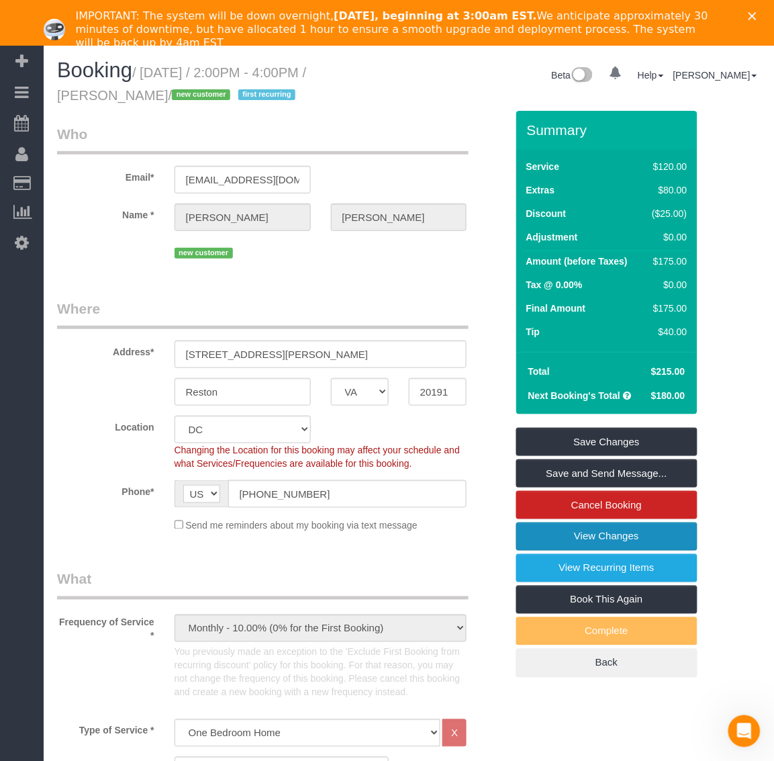
click at [581, 534] on link "View Changes" at bounding box center [606, 536] width 181 height 28
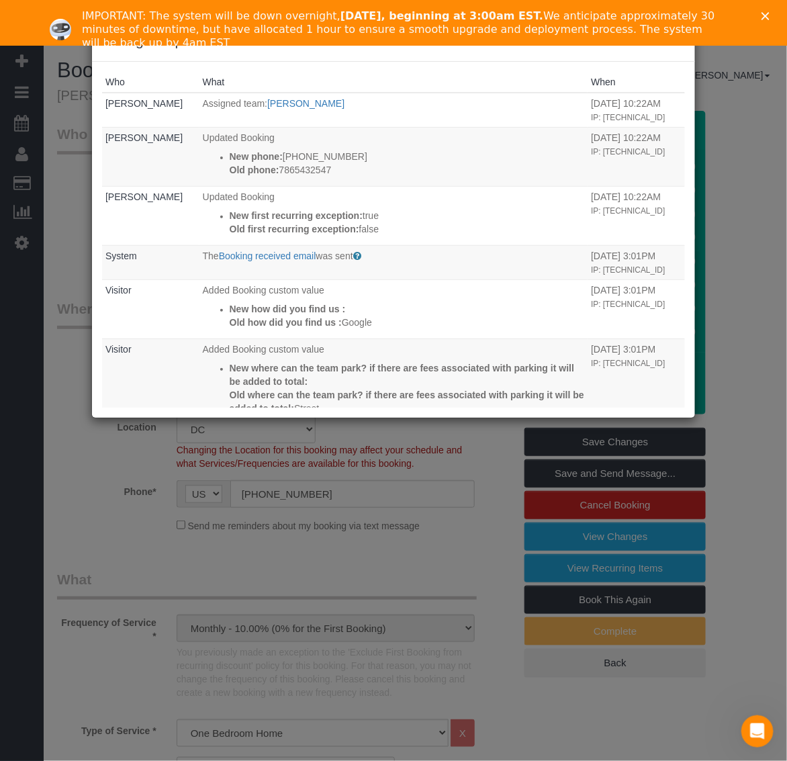
click at [763, 10] on div "IMPORTANT: The system will be down overnight, [DATE], beginning at 3:00am EST. …" at bounding box center [393, 29] width 787 height 48
click at [767, 12] on icon "Close" at bounding box center [765, 16] width 8 height 8
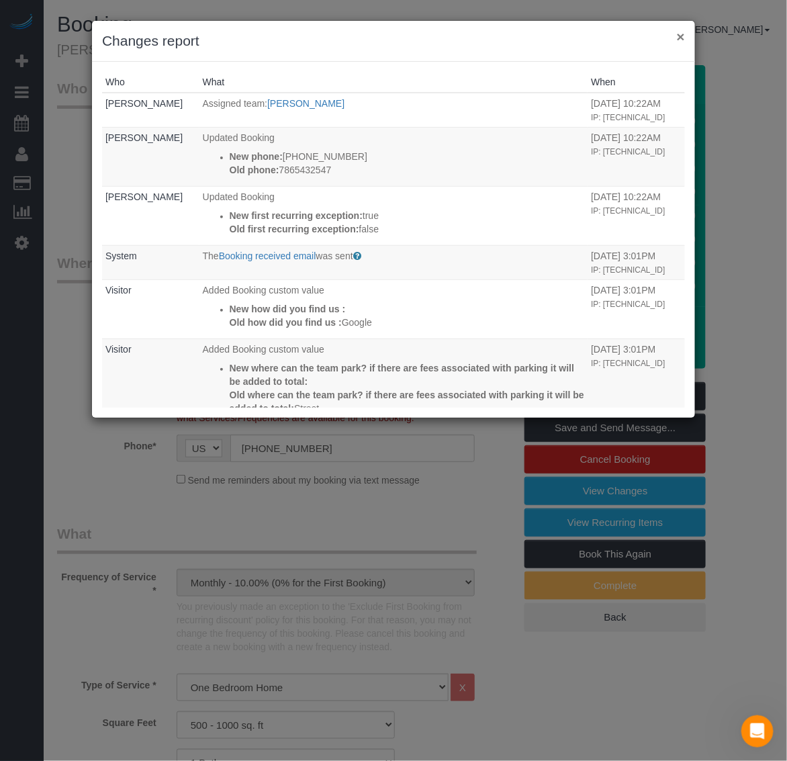
click at [683, 35] on button "×" at bounding box center [681, 37] width 8 height 14
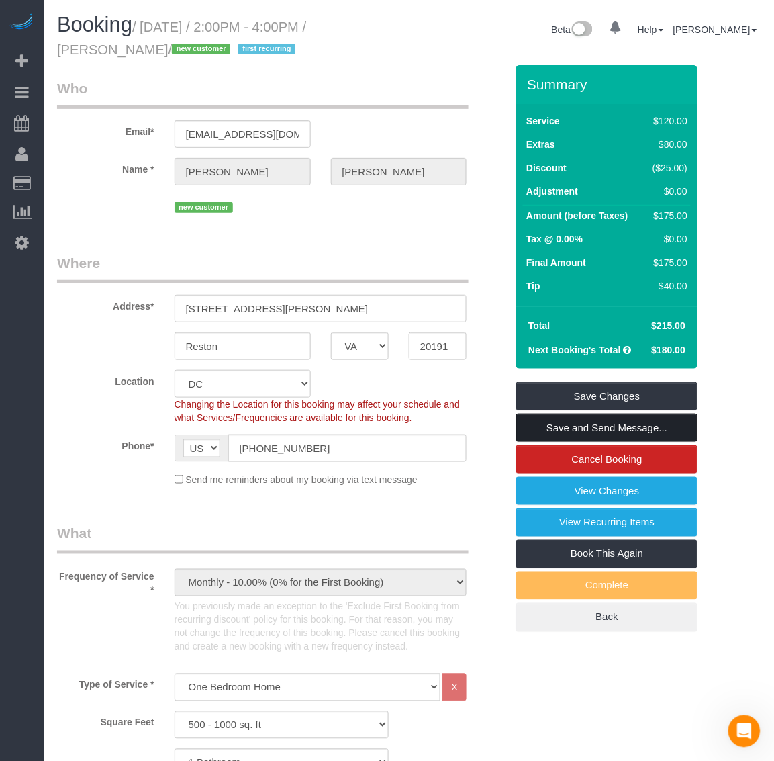
click at [591, 432] on link "Save and Send Message..." at bounding box center [606, 428] width 181 height 28
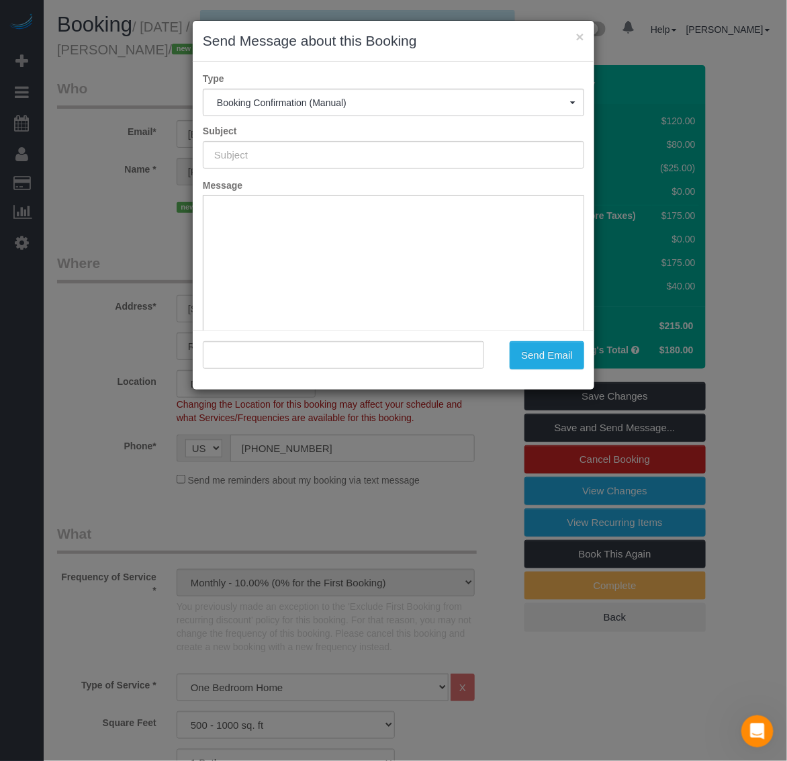
type input "Booking Confirmed!"
type input ""[PERSON_NAME]" <[EMAIL_ADDRESS][DOMAIN_NAME]>"
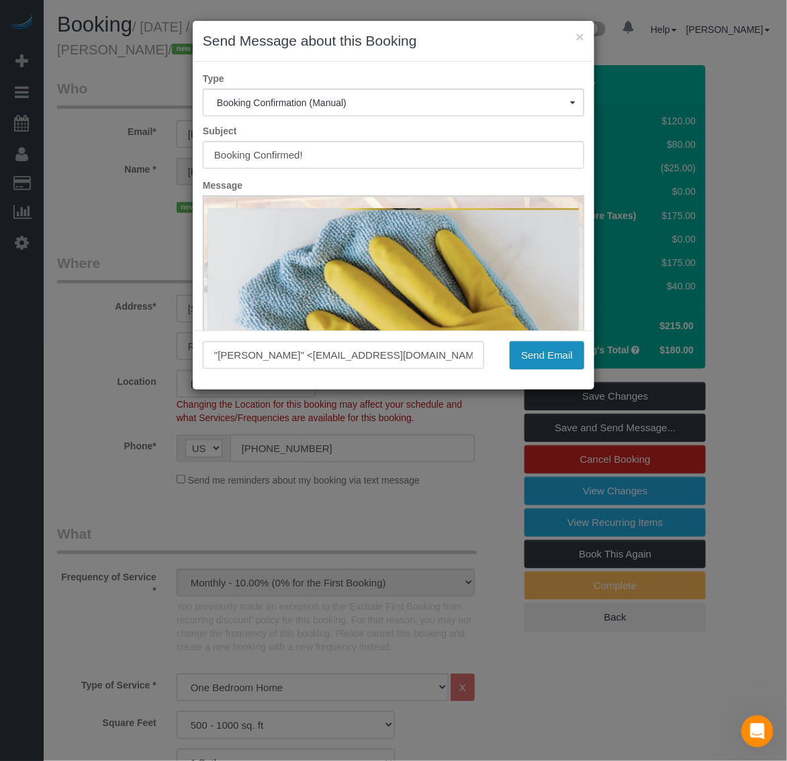
click at [544, 356] on button "Send Email" at bounding box center [547, 355] width 75 height 28
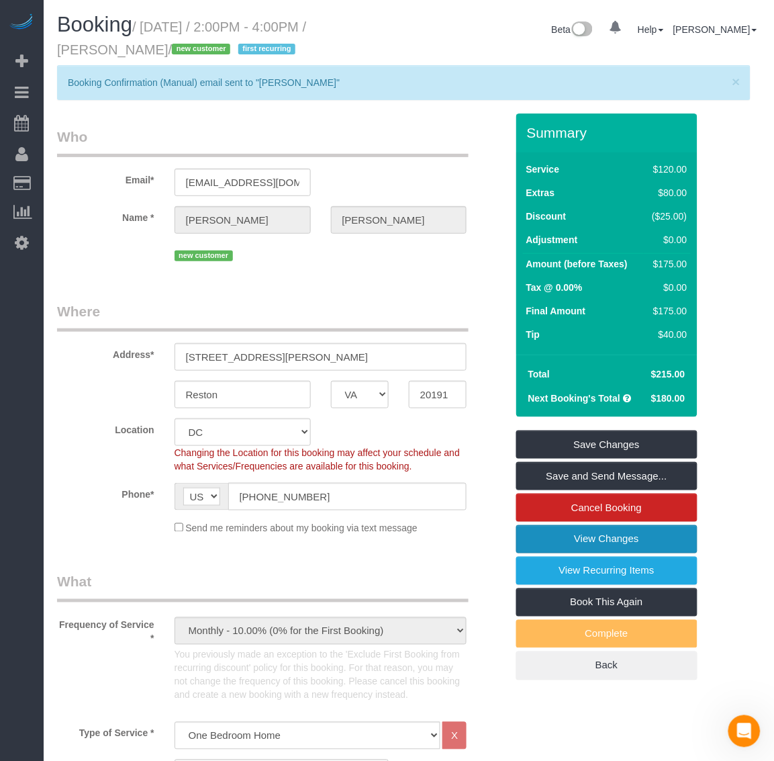
click at [604, 534] on link "View Changes" at bounding box center [606, 539] width 181 height 28
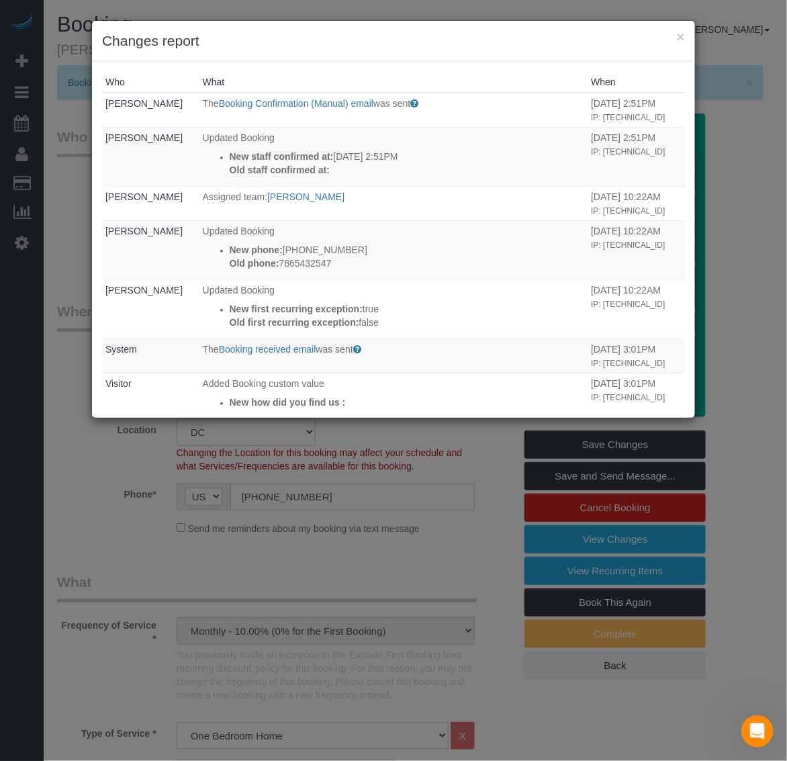
click at [686, 44] on div "× Changes report" at bounding box center [393, 41] width 603 height 41
click at [678, 38] on button "×" at bounding box center [681, 37] width 8 height 14
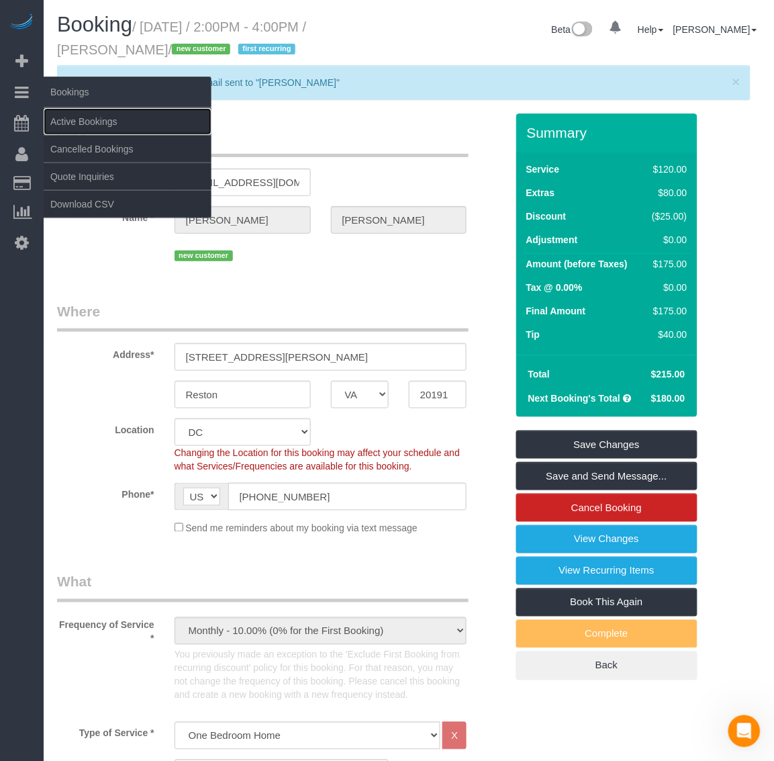
drag, startPoint x: 87, startPoint y: 122, endPoint x: 111, endPoint y: 101, distance: 32.3
click at [85, 121] on link "Active Bookings" at bounding box center [128, 121] width 168 height 27
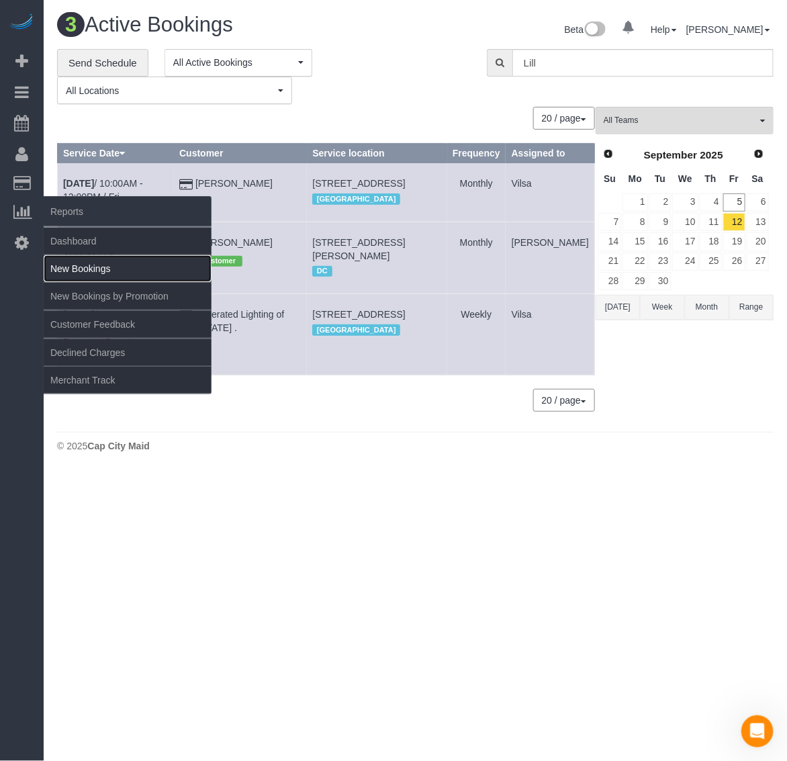
click at [99, 258] on link "New Bookings" at bounding box center [128, 268] width 168 height 27
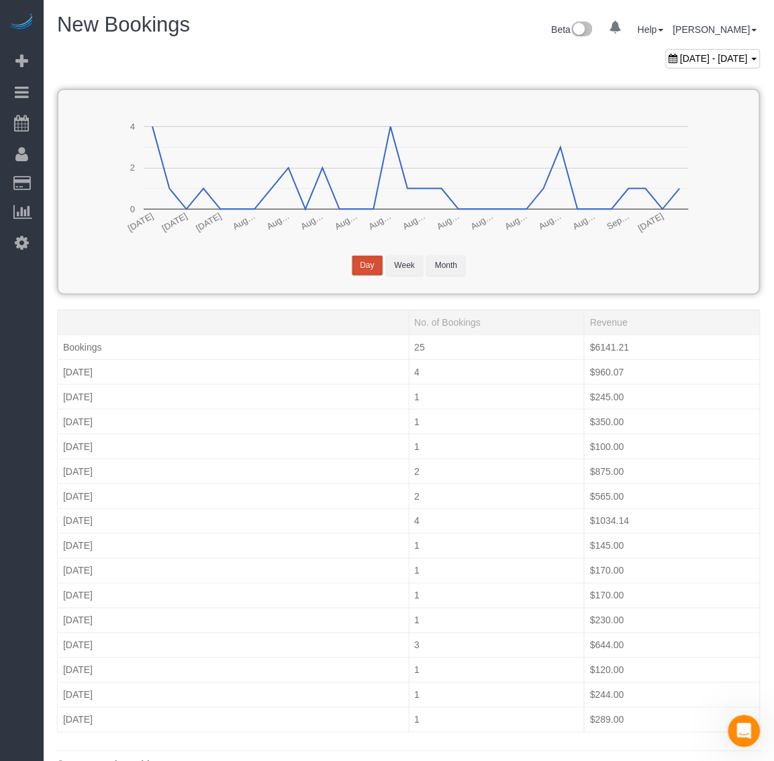
click at [256, 41] on div "New Bookings" at bounding box center [228, 27] width 362 height 29
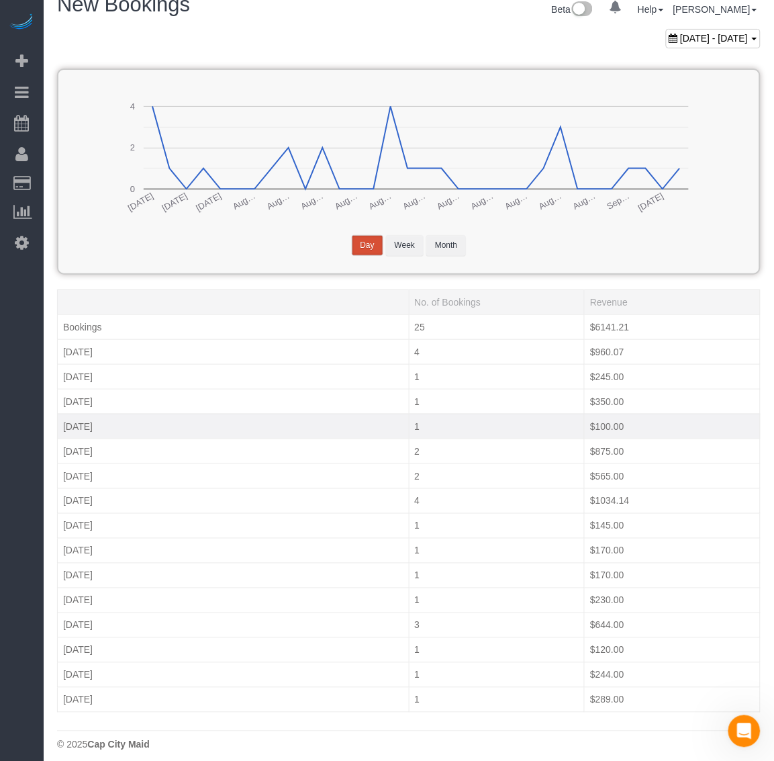
scroll to position [31, 0]
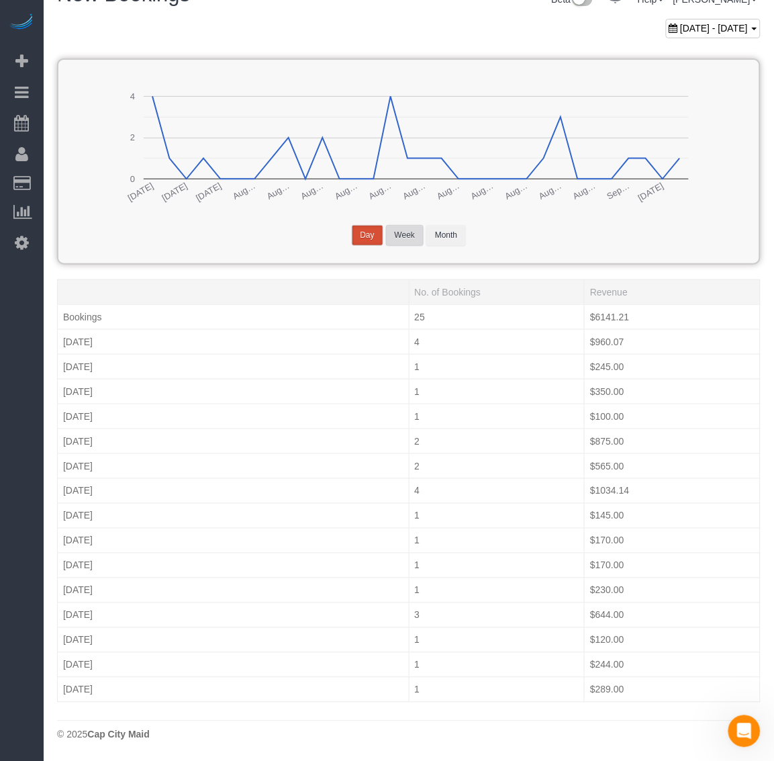
click at [387, 240] on button "Week" at bounding box center [405, 235] width 38 height 21
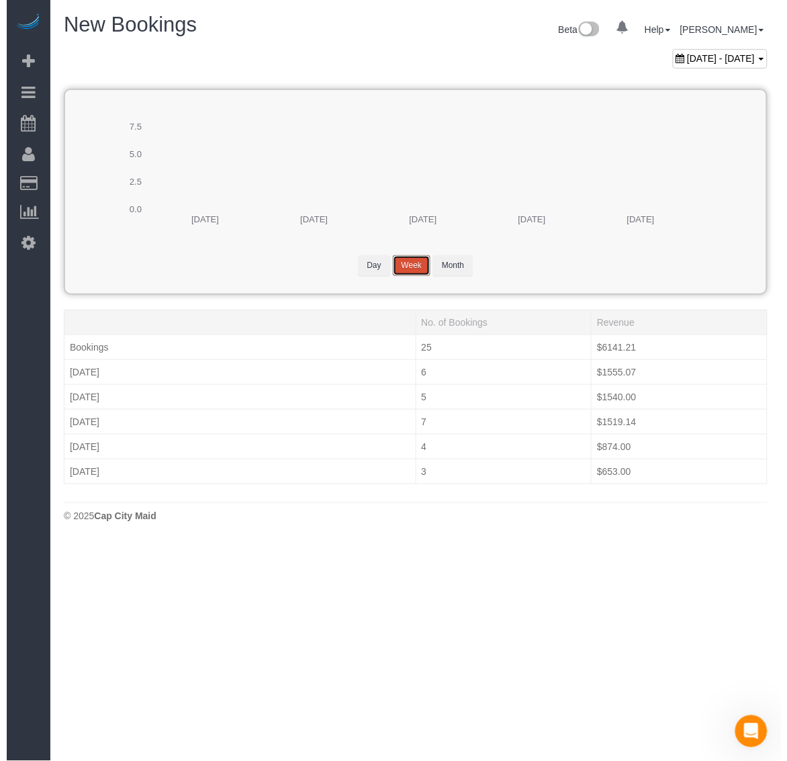
scroll to position [0, 0]
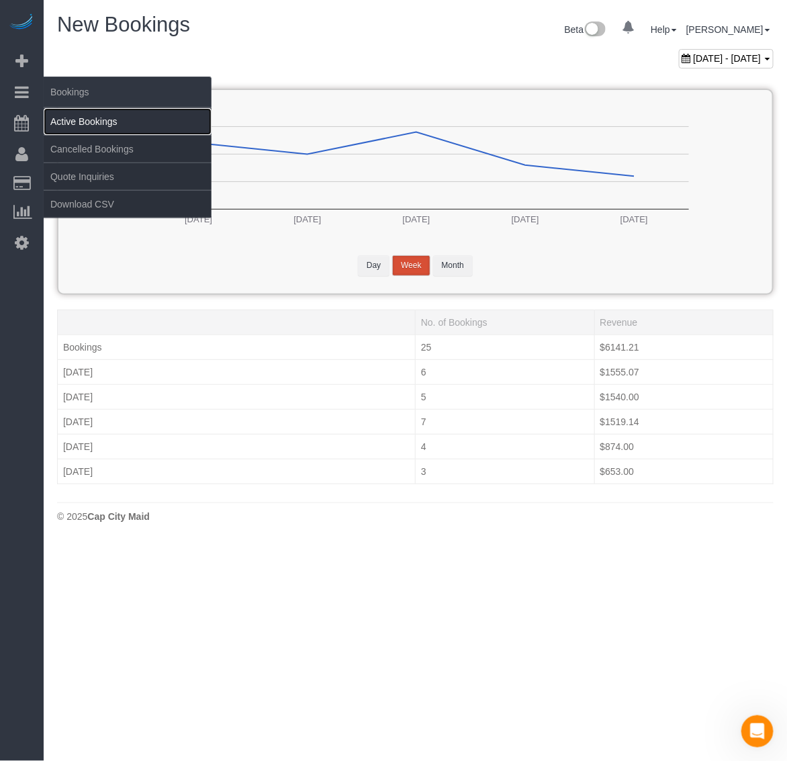
click at [79, 115] on link "Active Bookings" at bounding box center [128, 121] width 168 height 27
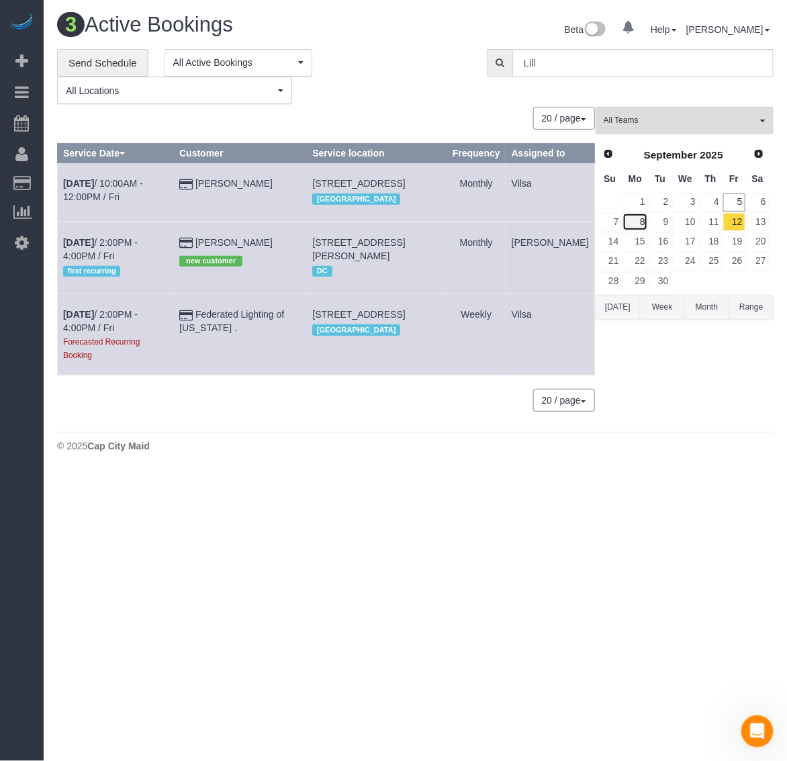
click at [636, 225] on link "8" at bounding box center [634, 222] width 25 height 18
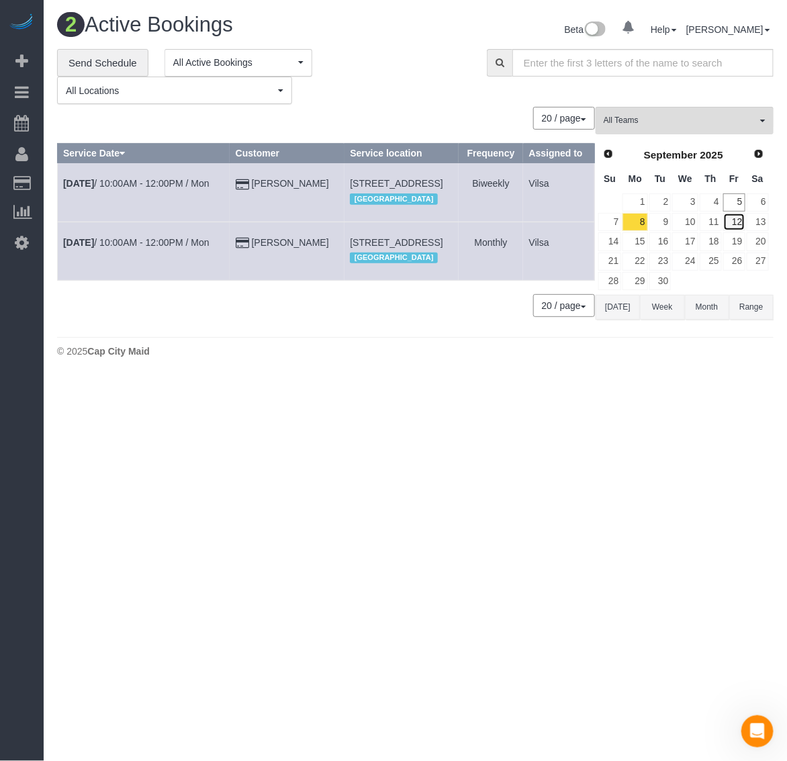
click at [737, 224] on link "12" at bounding box center [734, 222] width 22 height 18
